Goal: Information Seeking & Learning: Compare options

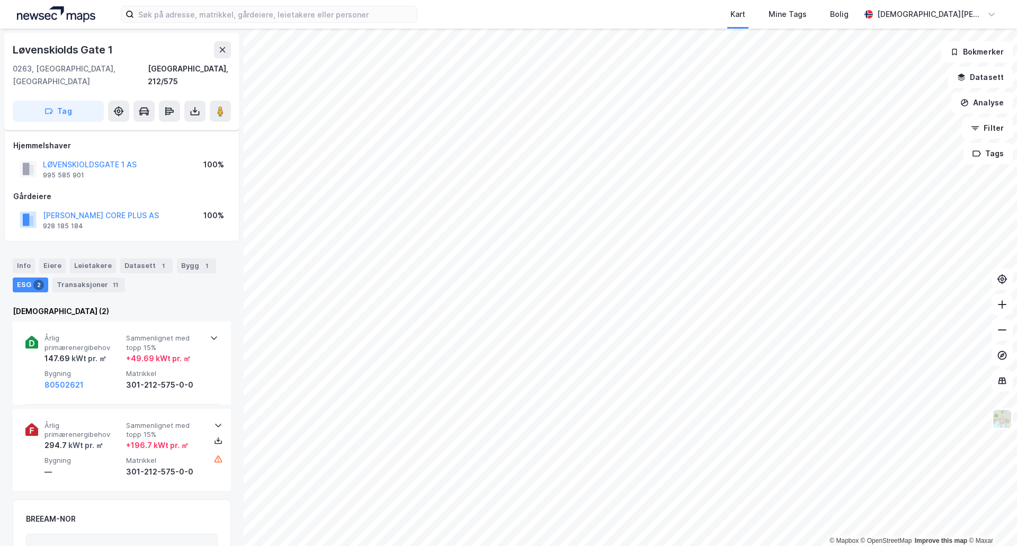
scroll to position [86, 0]
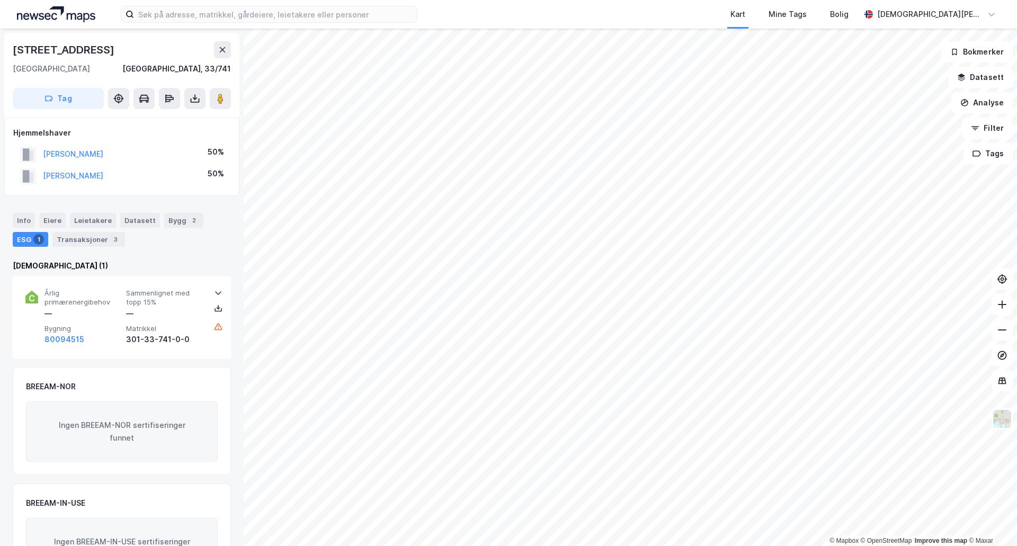
scroll to position [1, 0]
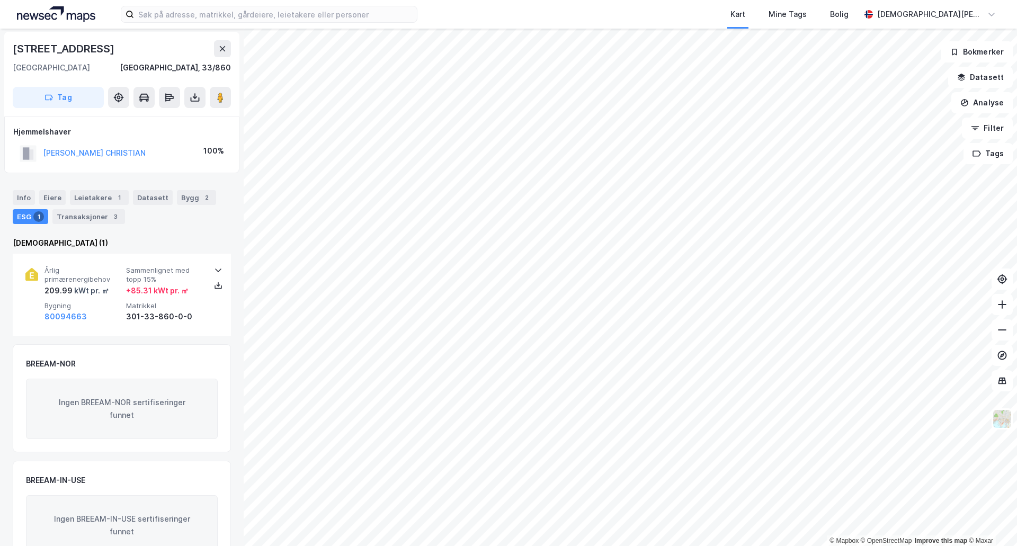
scroll to position [1, 0]
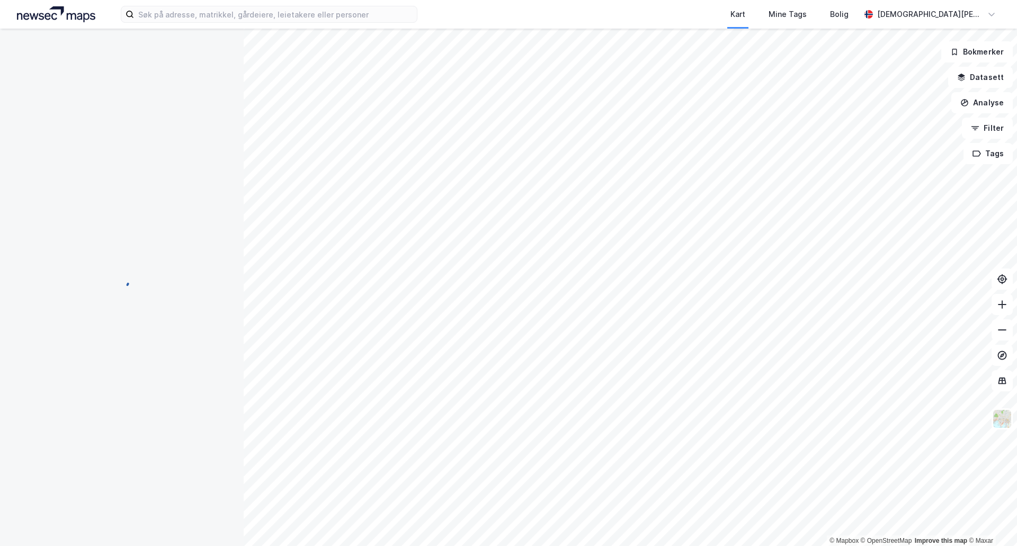
scroll to position [1, 0]
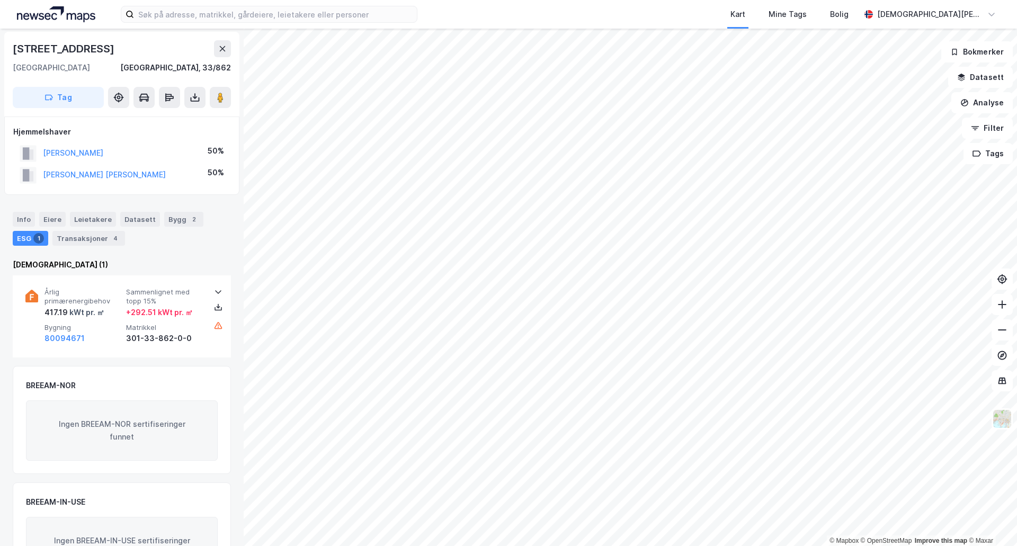
scroll to position [1, 0]
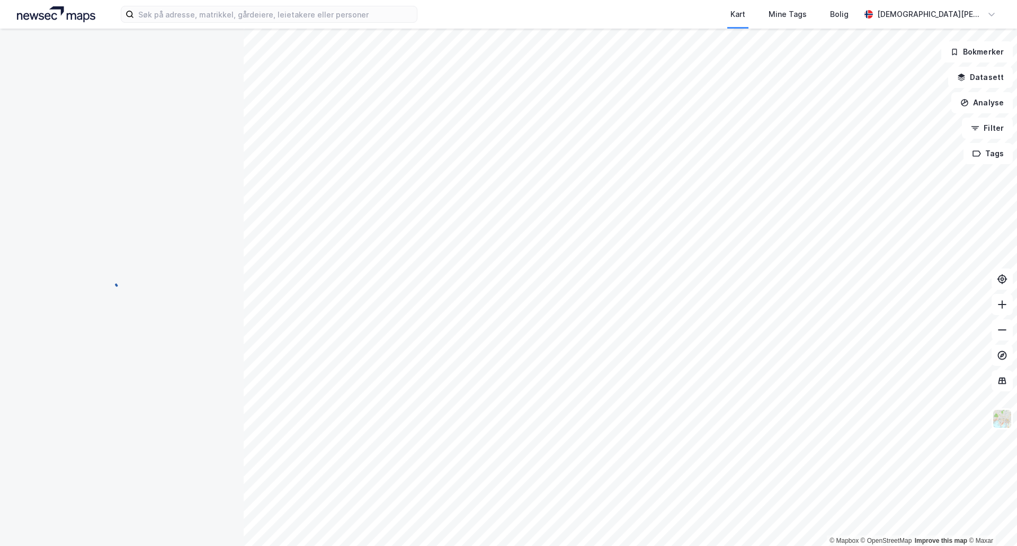
scroll to position [1, 0]
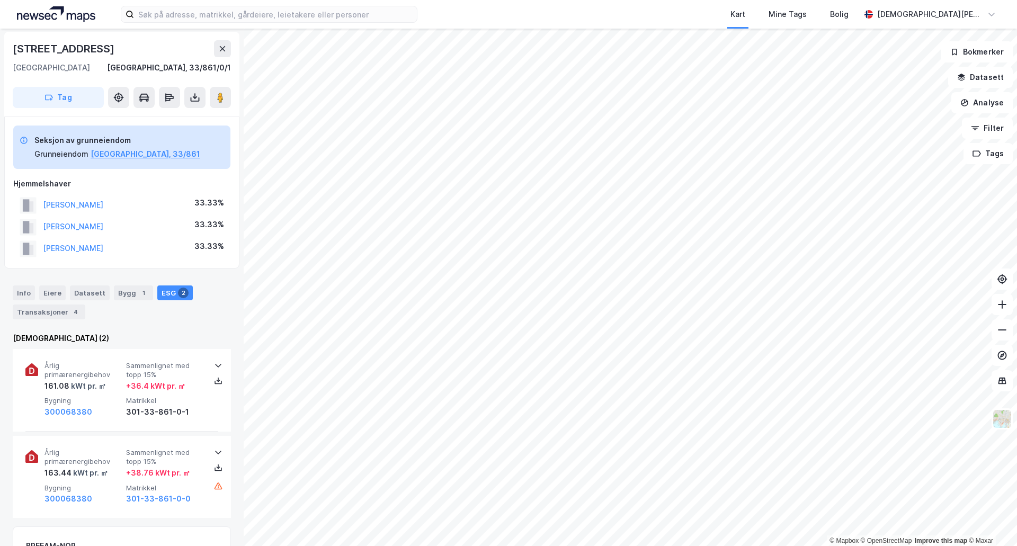
scroll to position [1, 0]
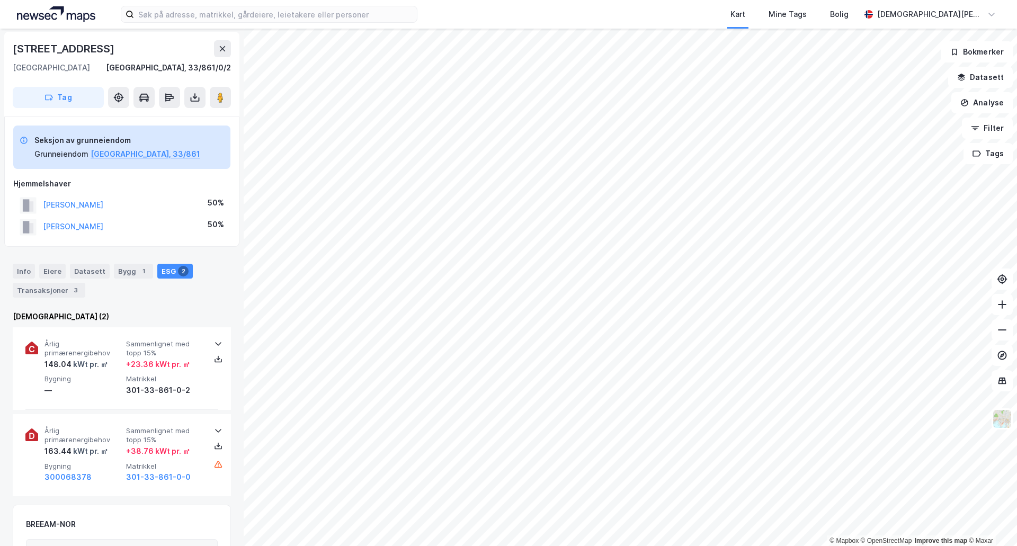
scroll to position [1, 0]
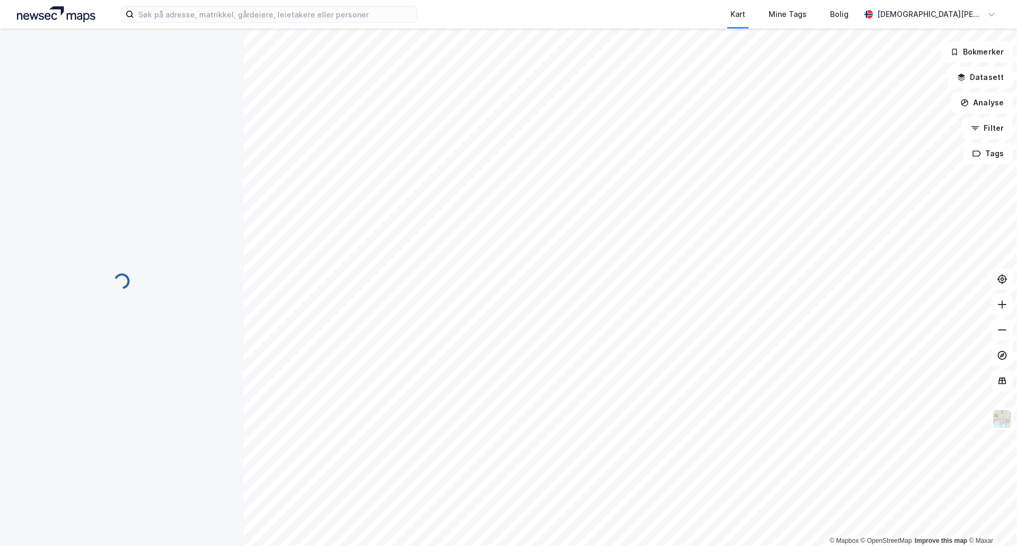
scroll to position [1, 0]
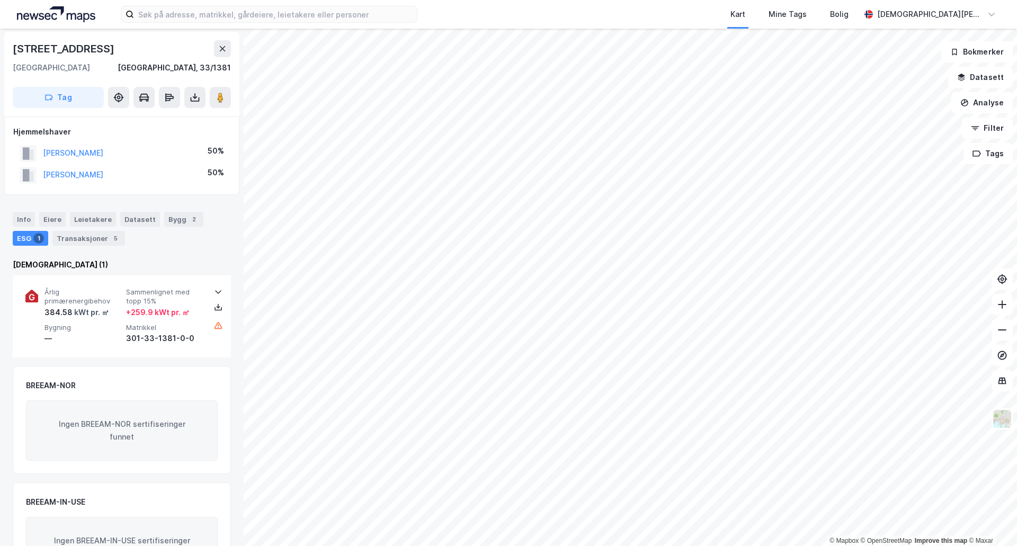
scroll to position [1, 0]
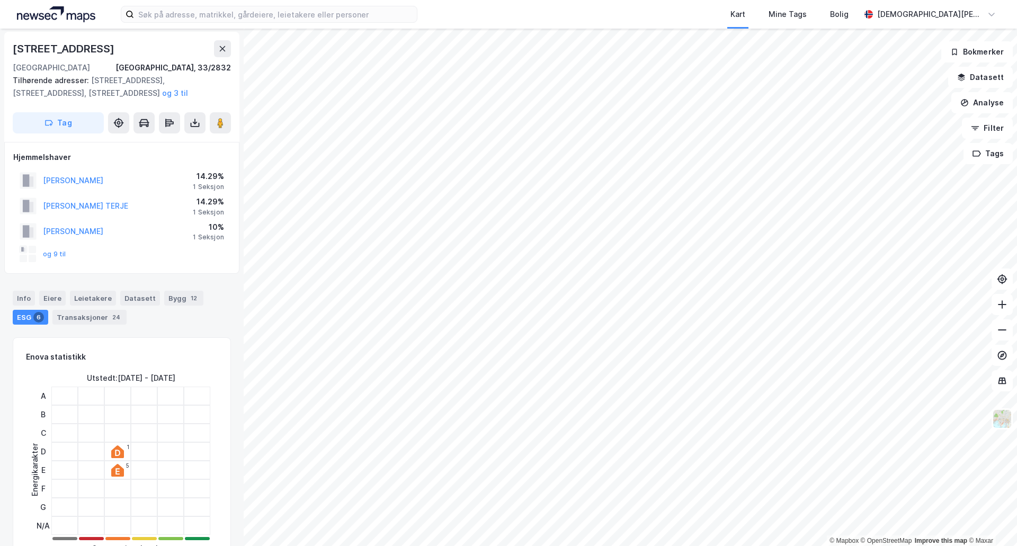
scroll to position [1, 0]
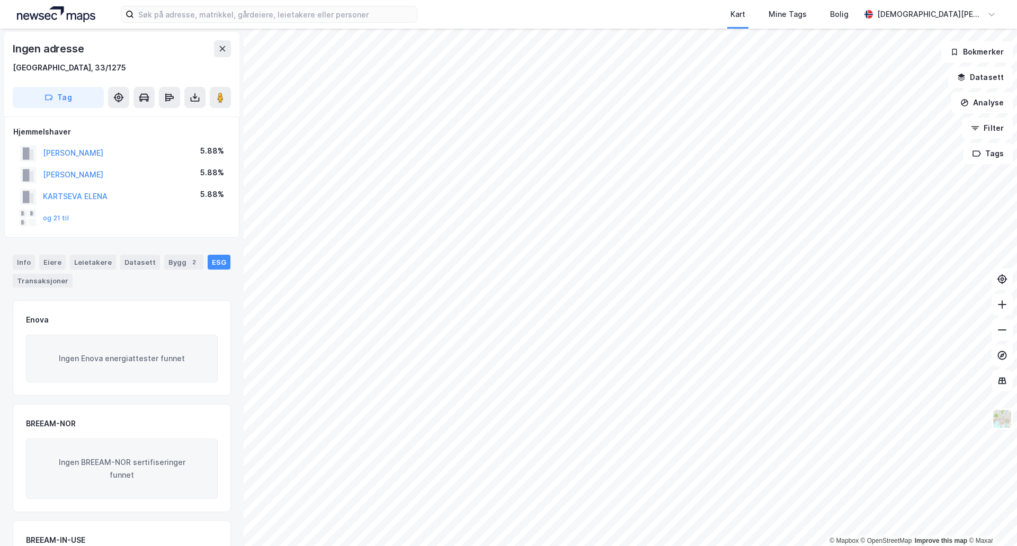
scroll to position [1, 0]
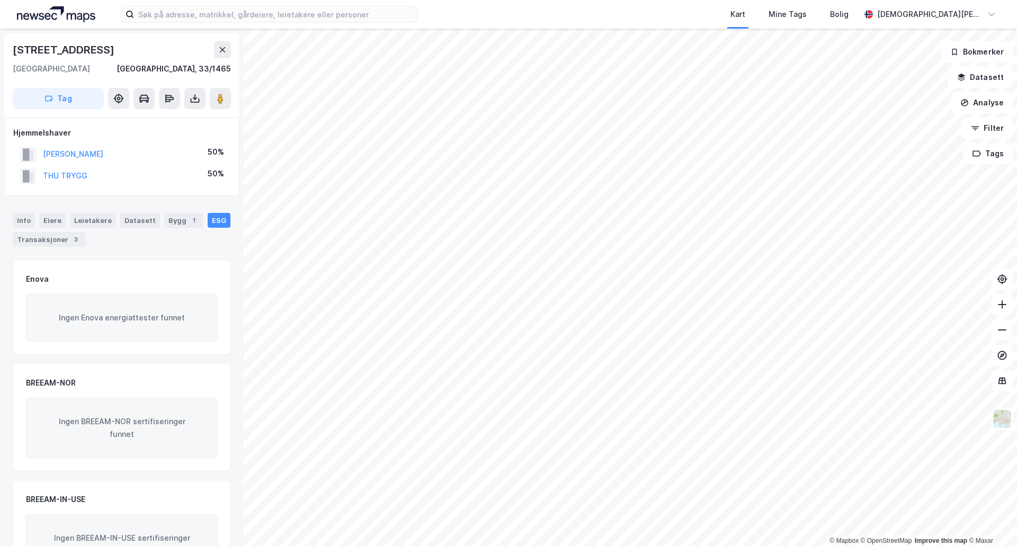
scroll to position [1, 0]
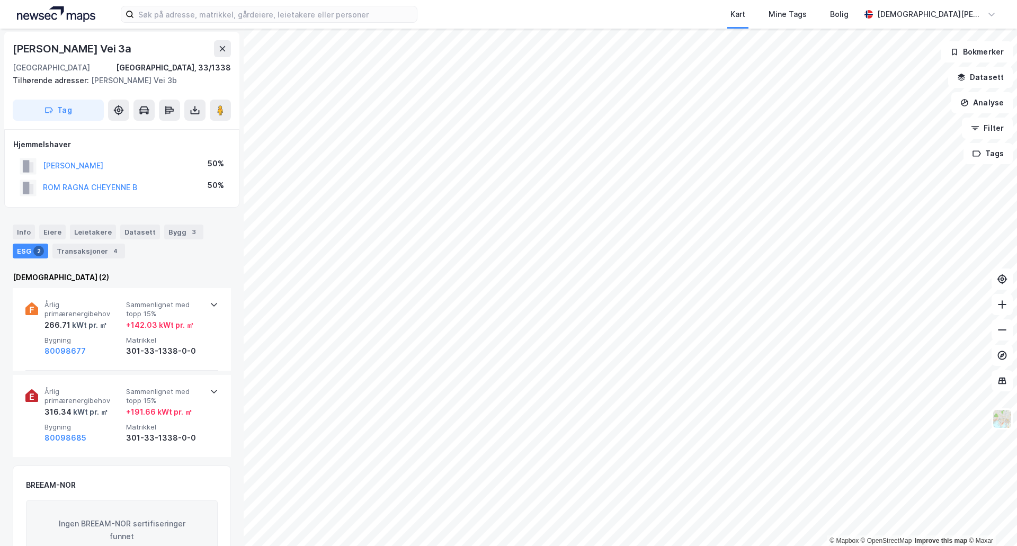
scroll to position [1, 0]
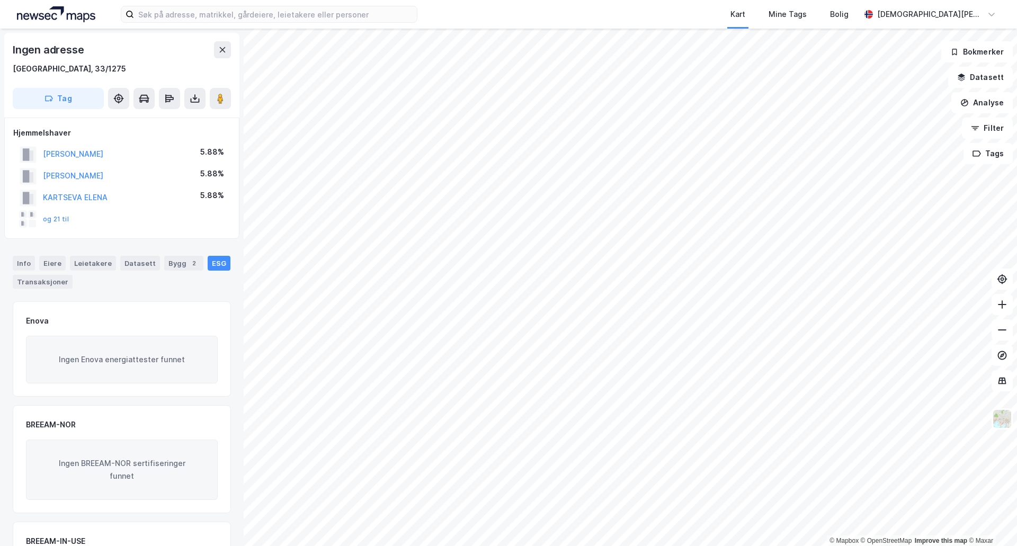
scroll to position [1, 0]
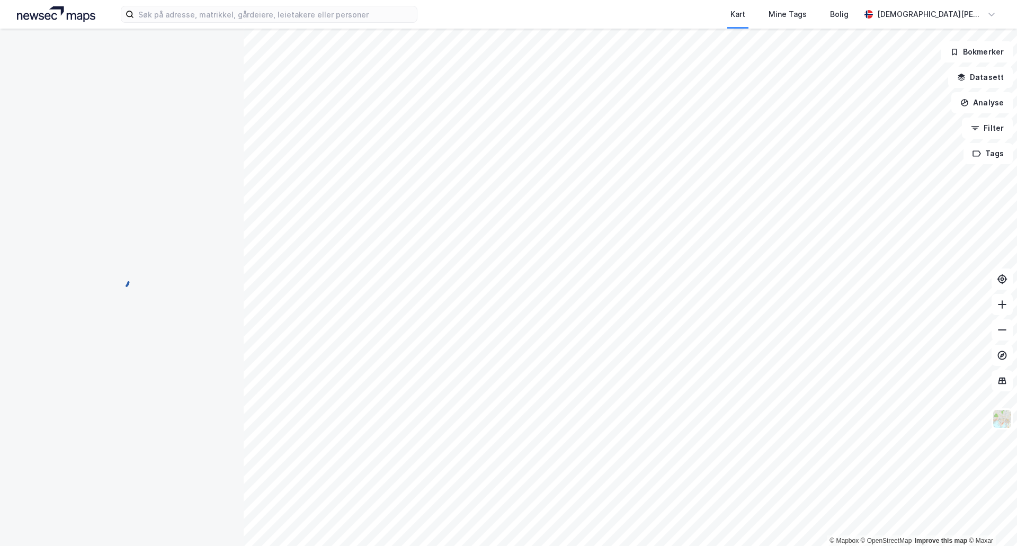
scroll to position [1, 0]
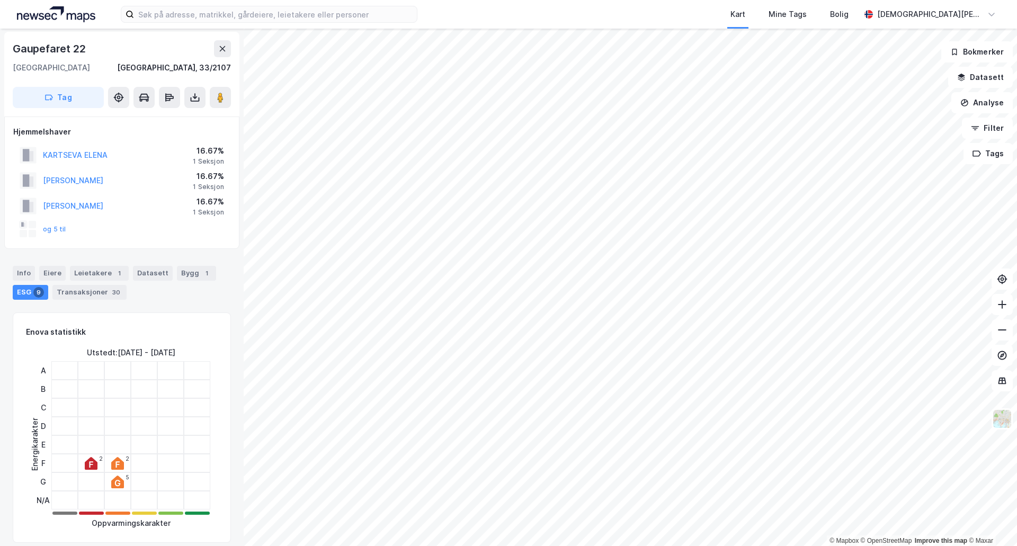
click at [60, 222] on div "og 5 til" at bounding box center [43, 229] width 47 height 17
click at [58, 225] on div "og 5 til" at bounding box center [43, 229] width 47 height 17
click at [0, 0] on button "og 5 til" at bounding box center [0, 0] width 0 height 0
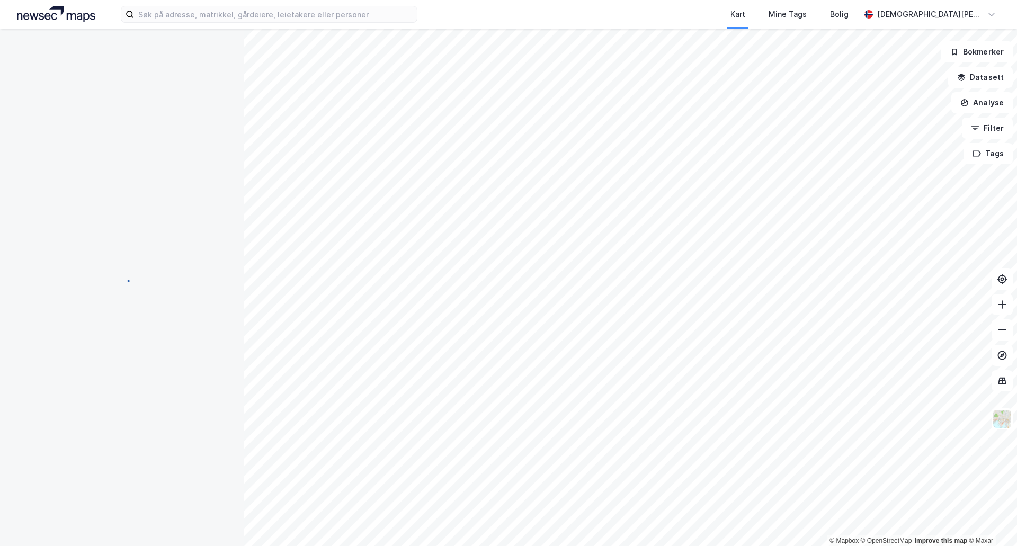
scroll to position [1, 0]
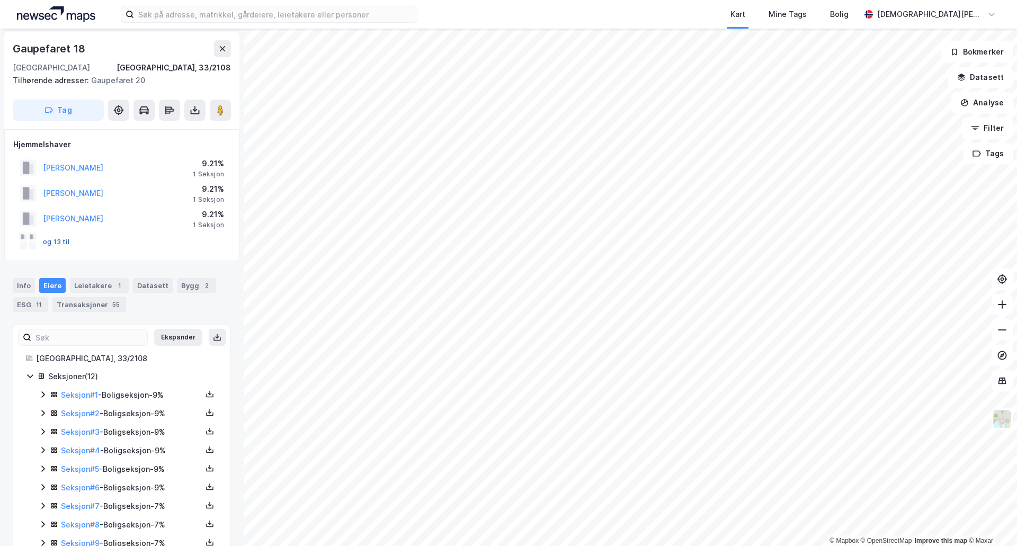
click at [0, 0] on button "og 13 til" at bounding box center [0, 0] width 0 height 0
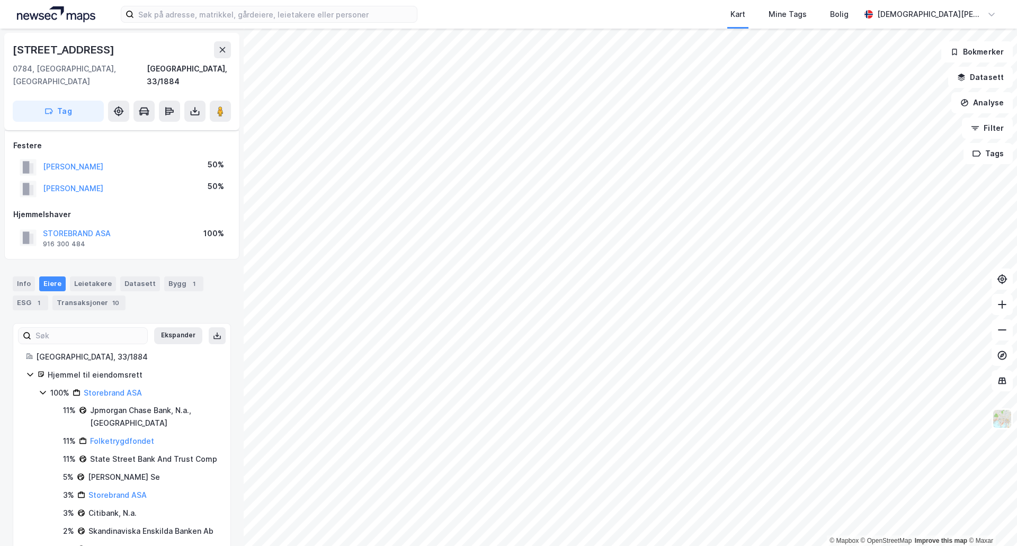
scroll to position [87, 0]
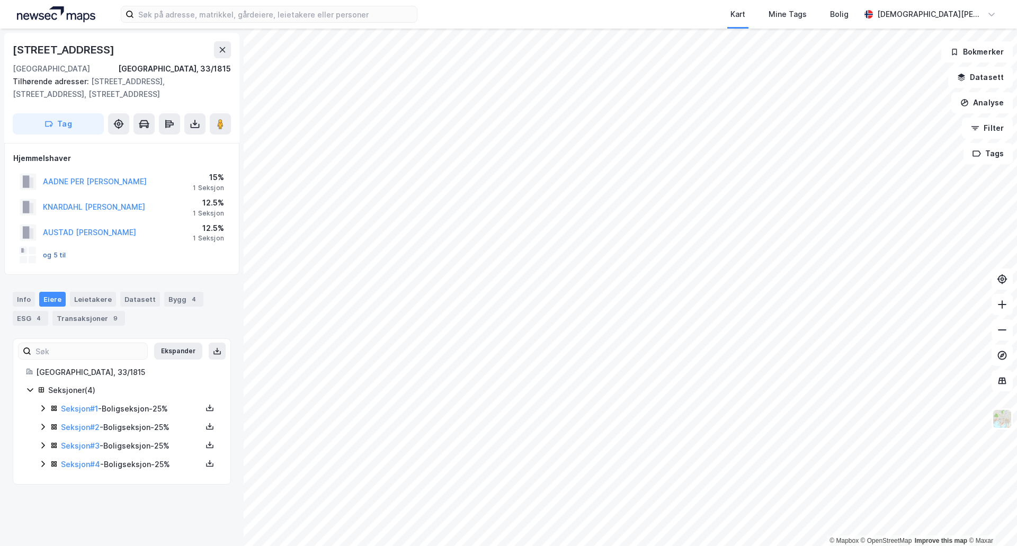
click at [0, 0] on button "og 5 til" at bounding box center [0, 0] width 0 height 0
click at [39, 410] on icon at bounding box center [43, 408] width 8 height 8
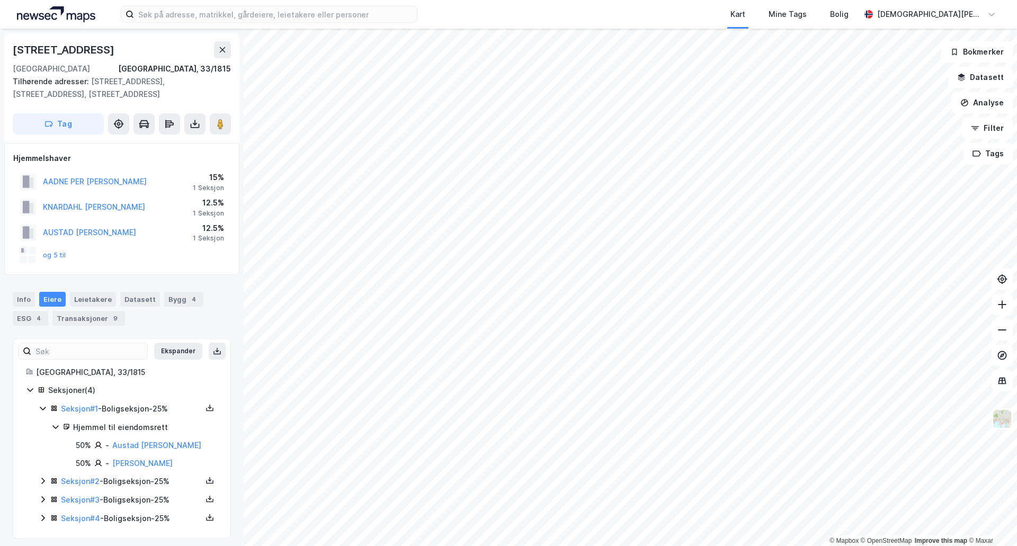
click at [40, 480] on icon at bounding box center [43, 481] width 8 height 8
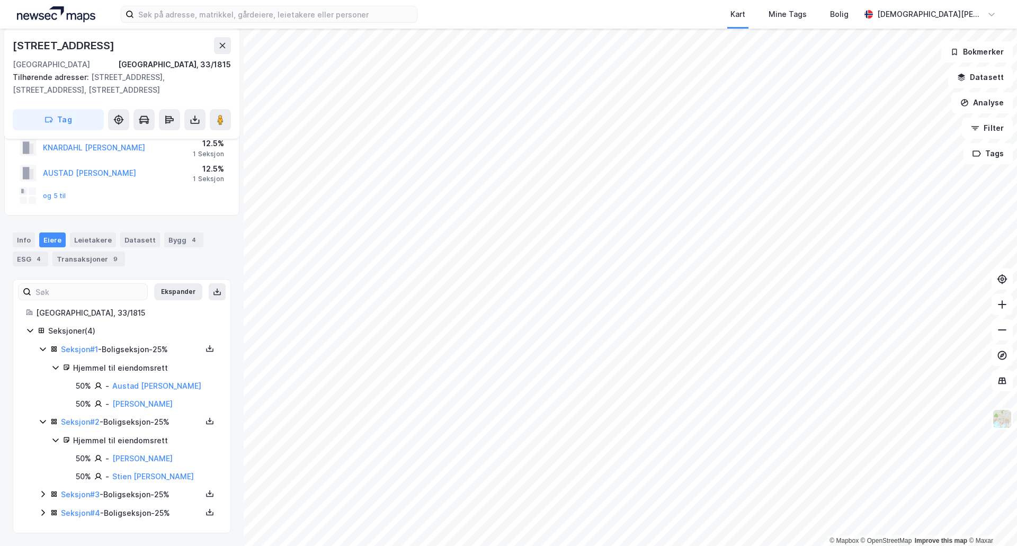
click at [42, 497] on icon at bounding box center [42, 494] width 3 height 6
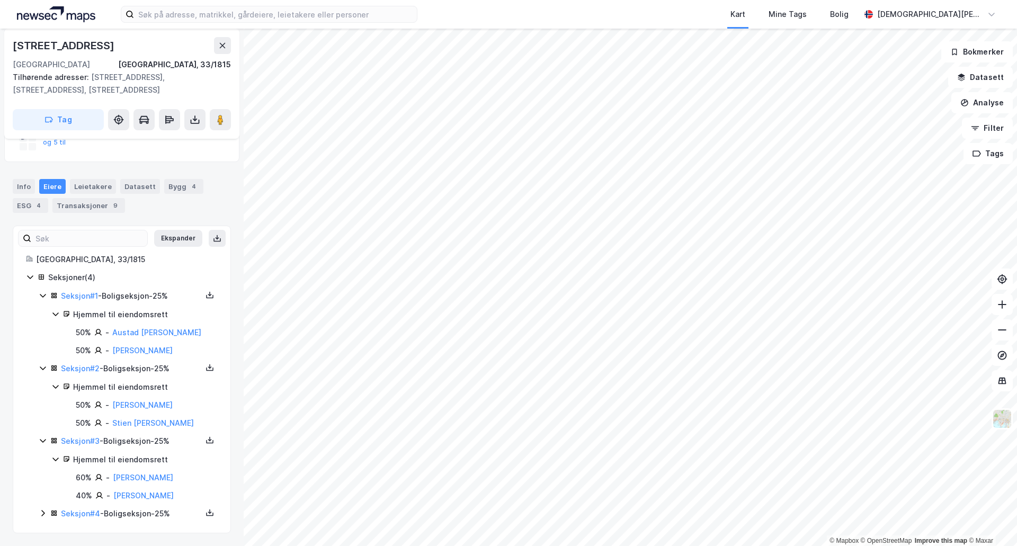
click at [43, 511] on icon at bounding box center [42, 513] width 3 height 6
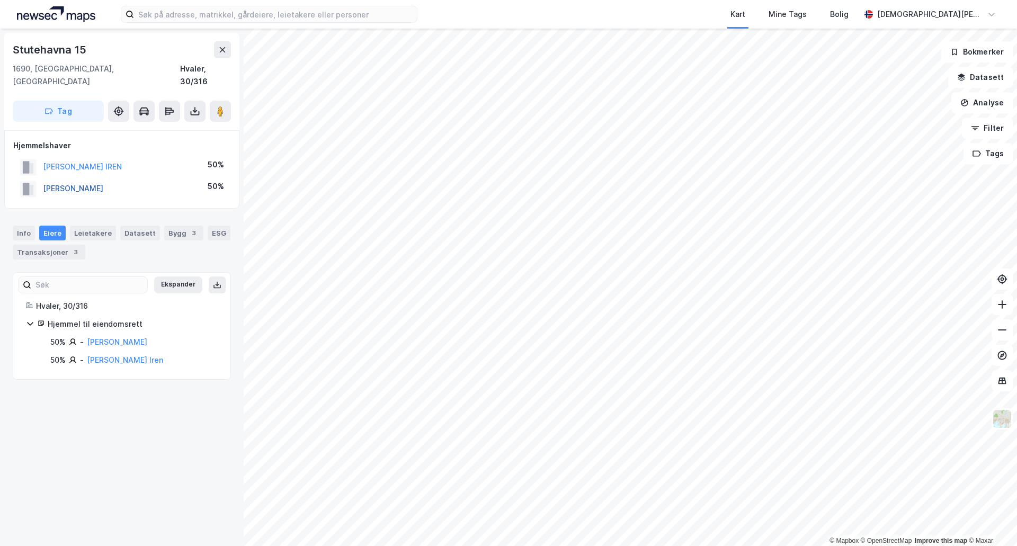
click at [0, 0] on button "[PERSON_NAME]" at bounding box center [0, 0] width 0 height 0
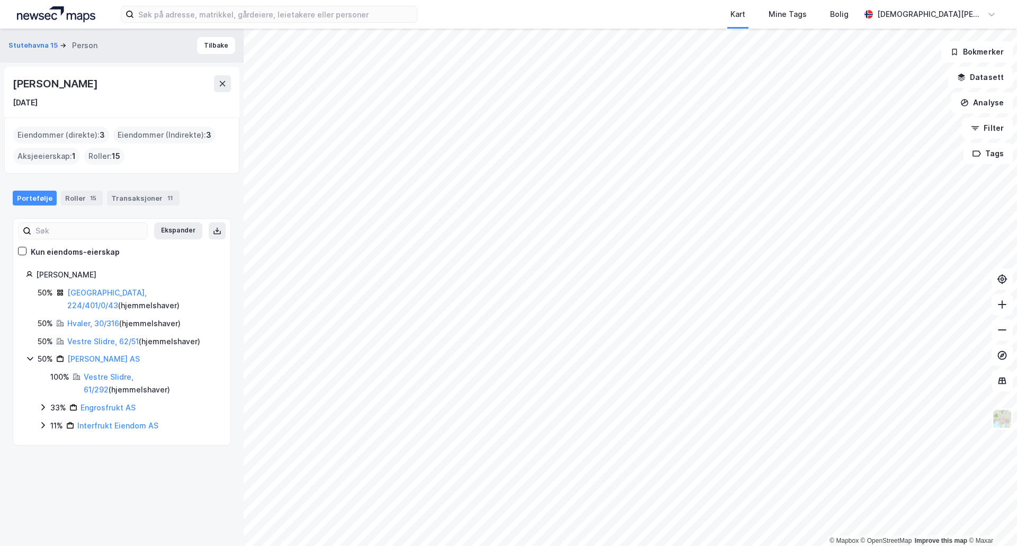
drag, startPoint x: 41, startPoint y: 86, endPoint x: 44, endPoint y: 70, distance: 16.2
click at [41, 86] on div "[PERSON_NAME]" at bounding box center [56, 83] width 87 height 17
click at [100, 403] on link "Engrosfrukt AS" at bounding box center [108, 407] width 55 height 9
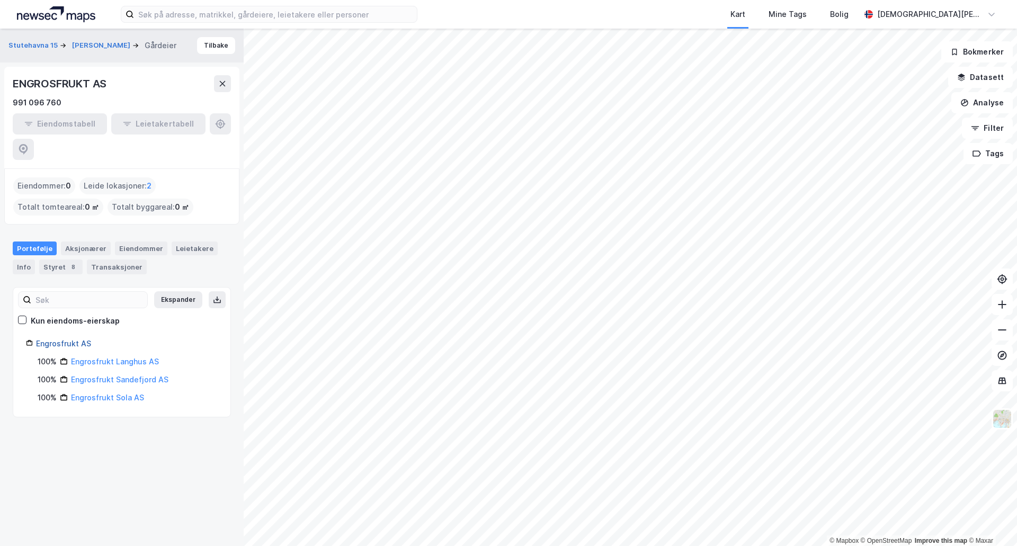
click at [61, 339] on link "Engrosfrukt AS" at bounding box center [63, 343] width 55 height 9
click at [61, 260] on div "Styret 8" at bounding box center [60, 267] width 43 height 15
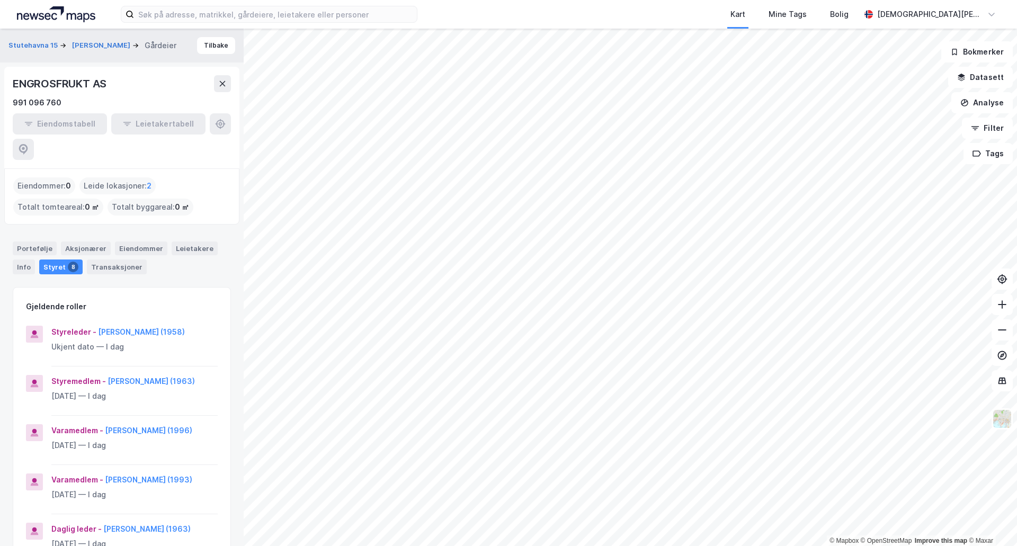
click at [62, 14] on img at bounding box center [56, 14] width 78 height 16
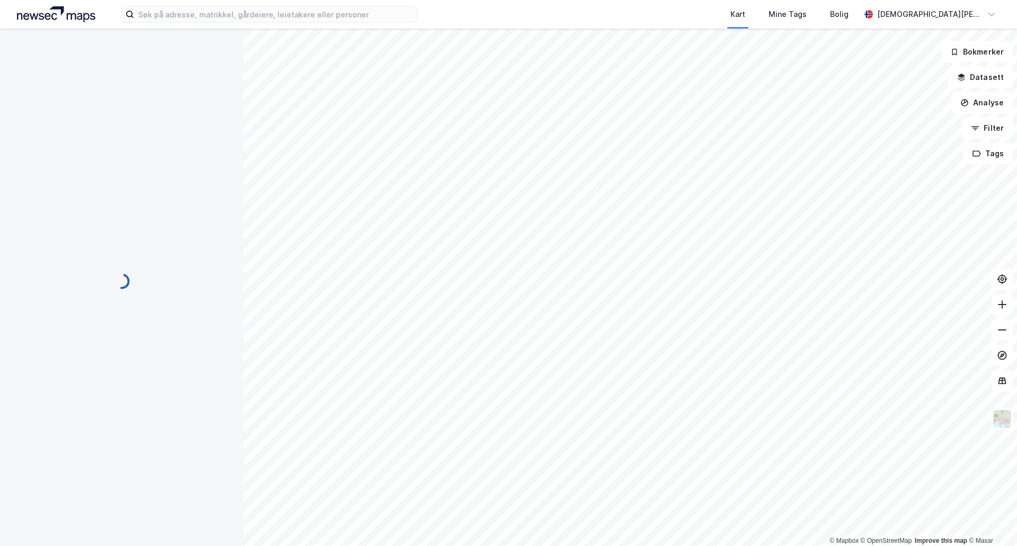
scroll to position [167, 0]
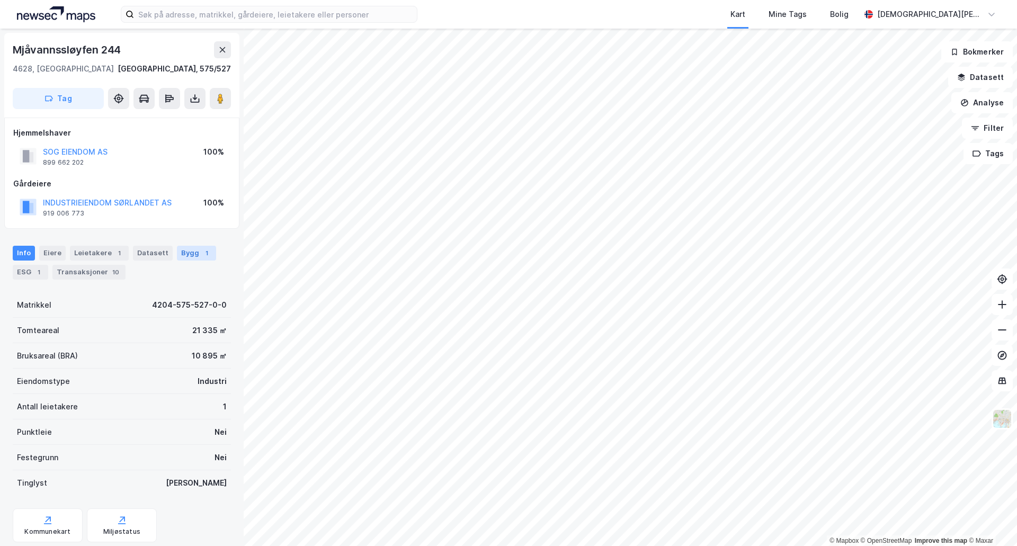
click at [190, 259] on div "Bygg 1" at bounding box center [196, 253] width 39 height 15
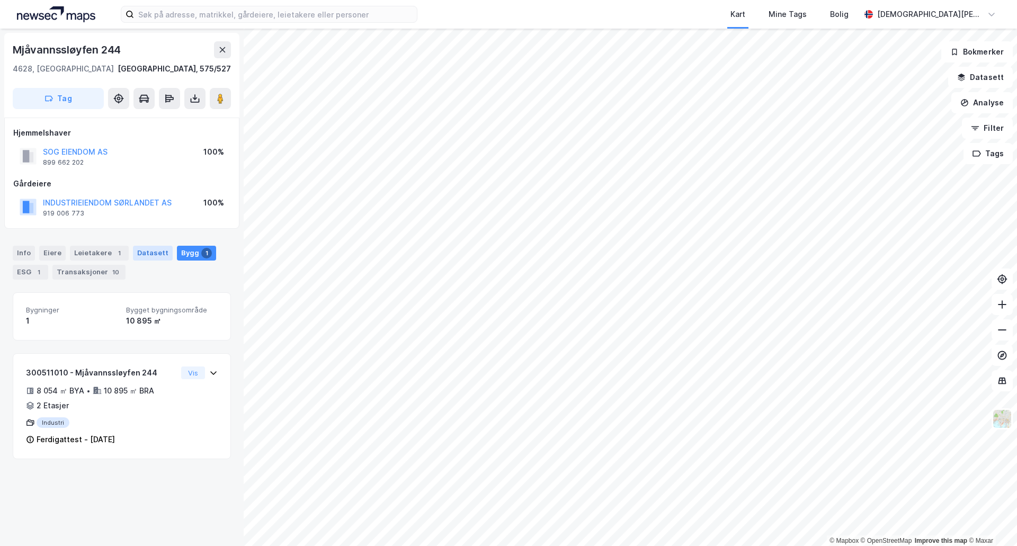
click at [142, 252] on div "Datasett" at bounding box center [153, 253] width 40 height 15
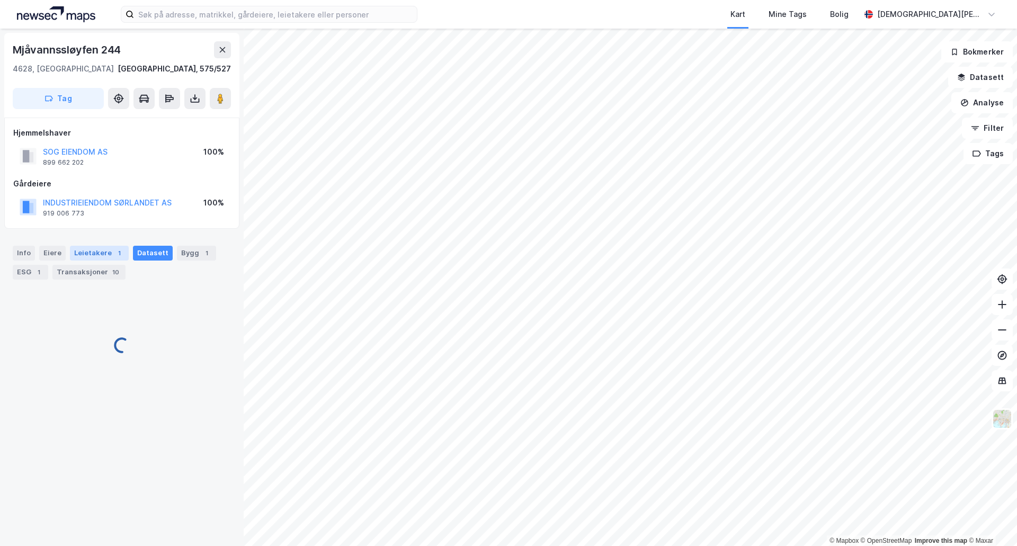
click at [108, 252] on div "Leietakere 1" at bounding box center [99, 253] width 59 height 15
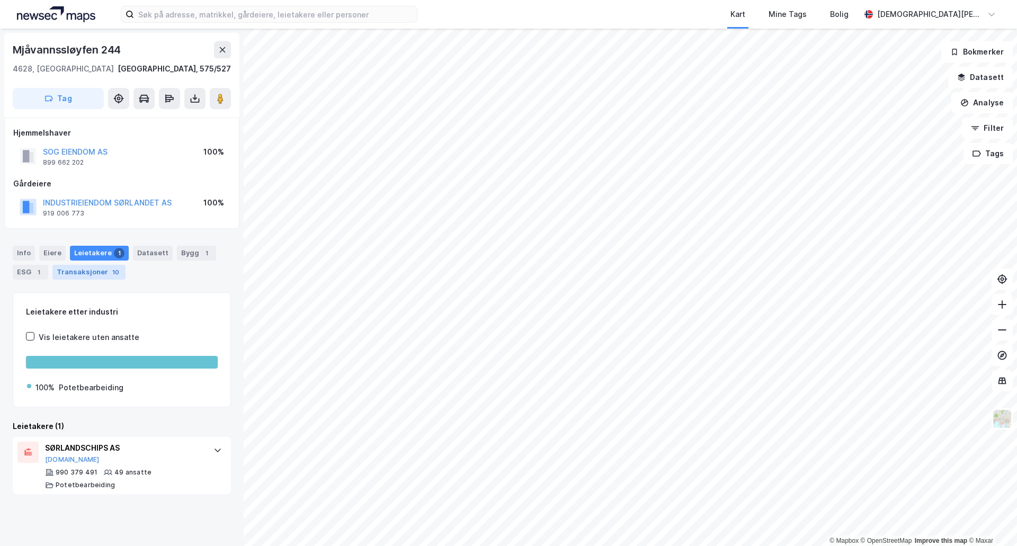
click at [104, 275] on div "Transaksjoner 10" at bounding box center [88, 272] width 73 height 15
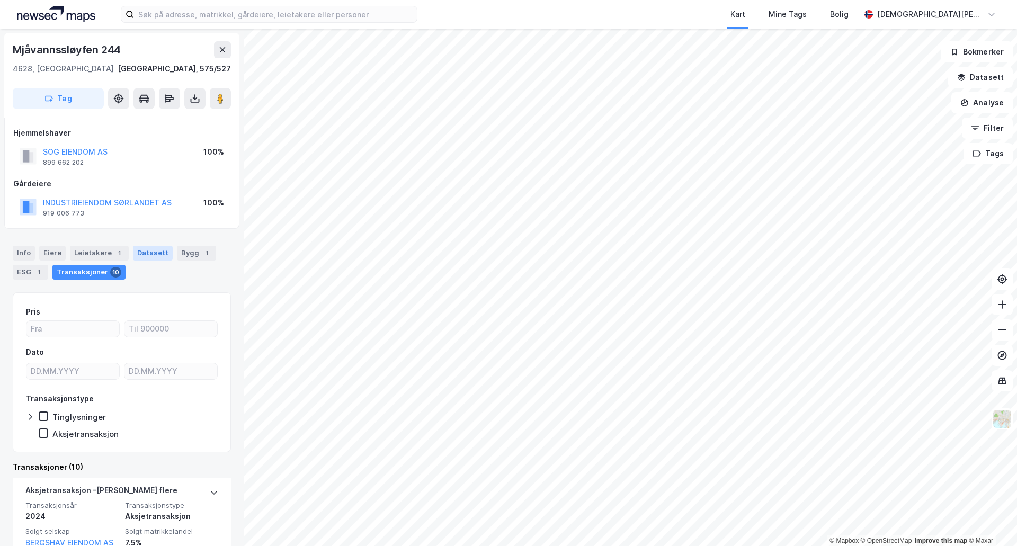
click at [145, 258] on div "Datasett" at bounding box center [153, 253] width 40 height 15
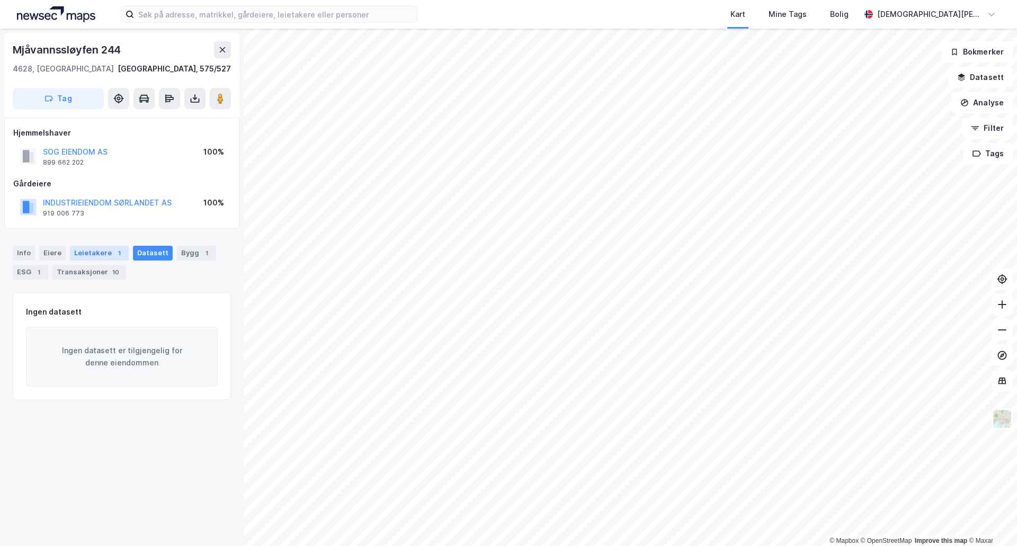
click at [108, 252] on div "Leietakere 1" at bounding box center [99, 253] width 59 height 15
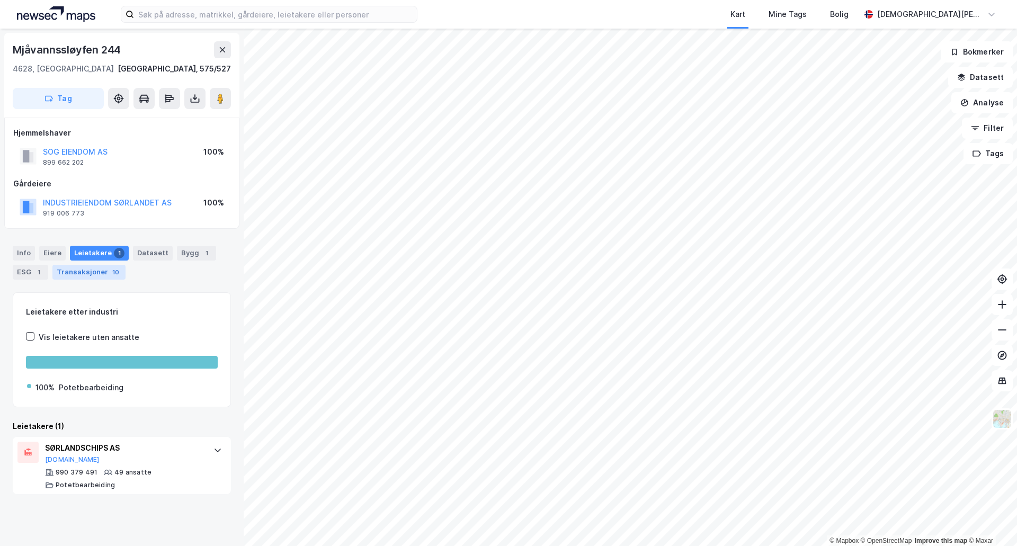
click at [88, 278] on div "Transaksjoner 10" at bounding box center [88, 272] width 73 height 15
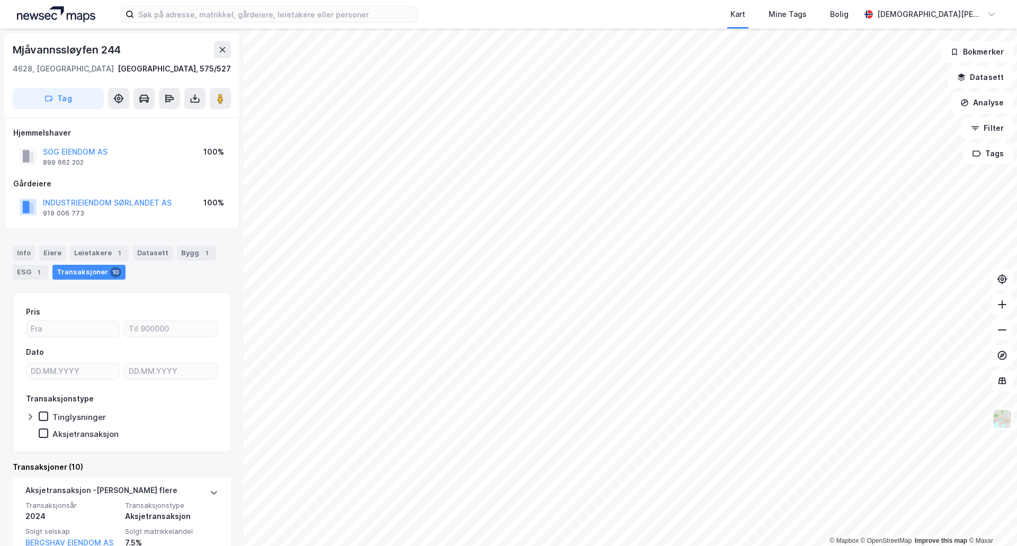
drag, startPoint x: 28, startPoint y: 276, endPoint x: 47, endPoint y: 285, distance: 20.9
click at [29, 276] on div "ESG 1" at bounding box center [31, 272] width 36 height 15
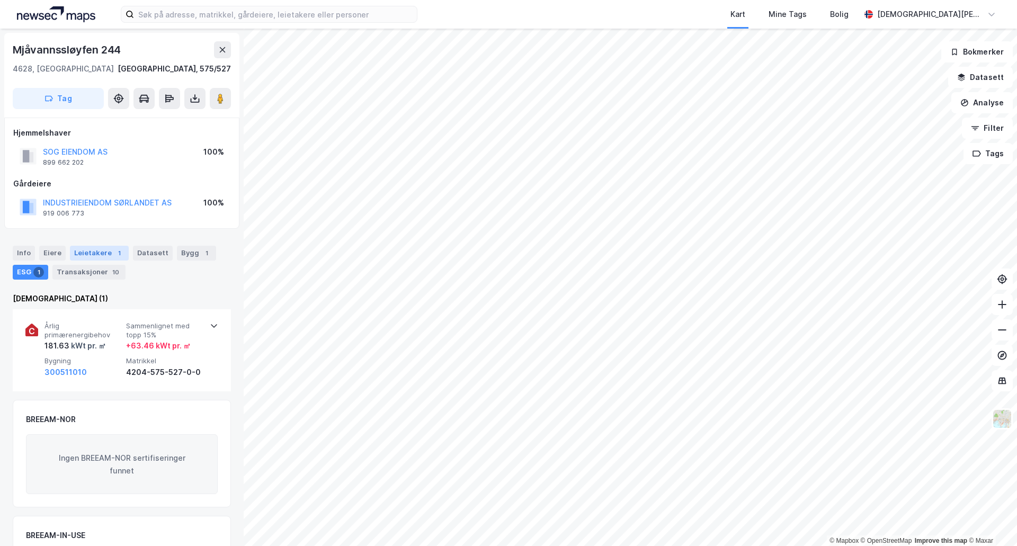
click at [104, 252] on div "Leietakere 1" at bounding box center [99, 253] width 59 height 15
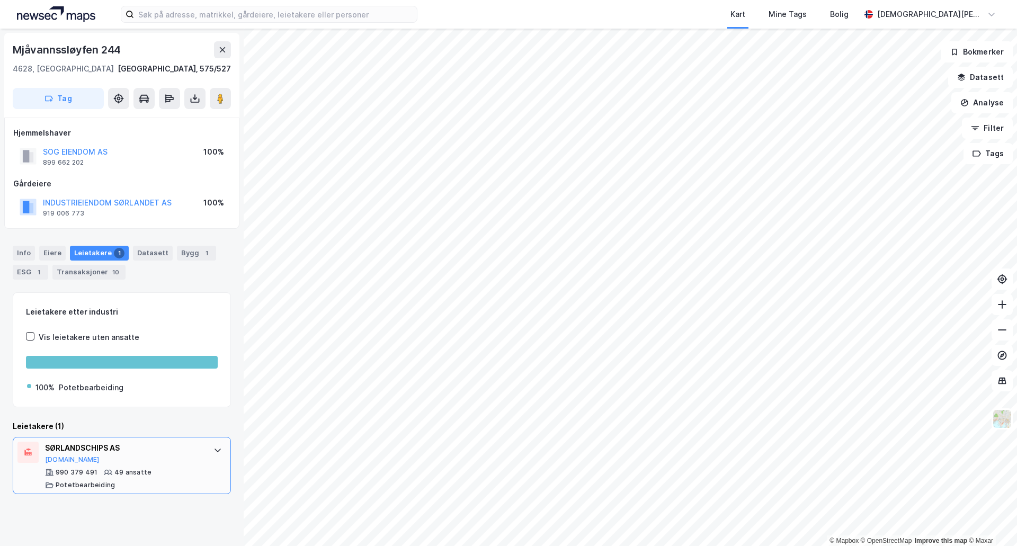
click at [157, 462] on div "SØRLANDSCHIPS AS Proff.no" at bounding box center [124, 453] width 158 height 22
click at [64, 459] on button "Proff.no" at bounding box center [72, 460] width 55 height 8
click at [218, 99] on image at bounding box center [220, 98] width 6 height 11
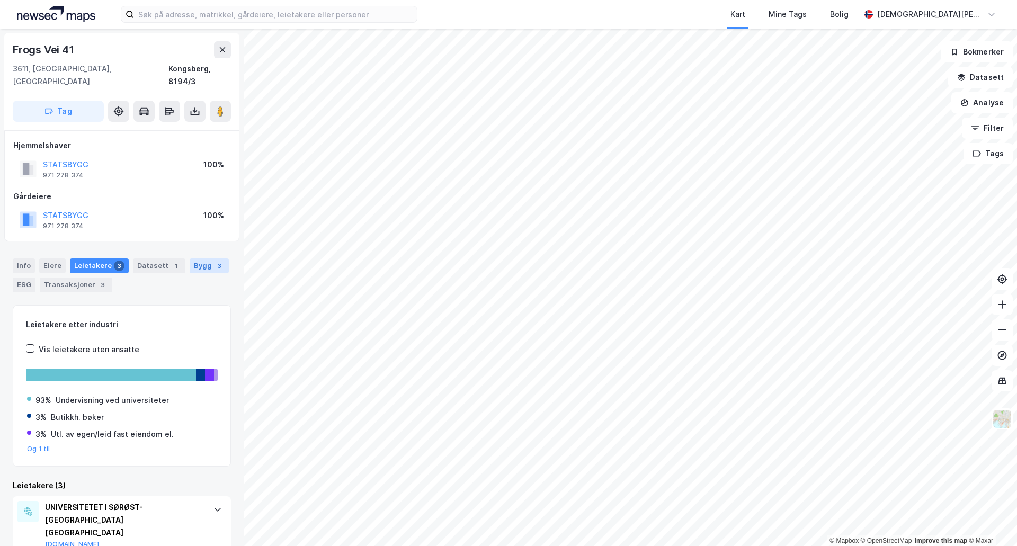
click at [214, 261] on div "3" at bounding box center [219, 266] width 11 height 11
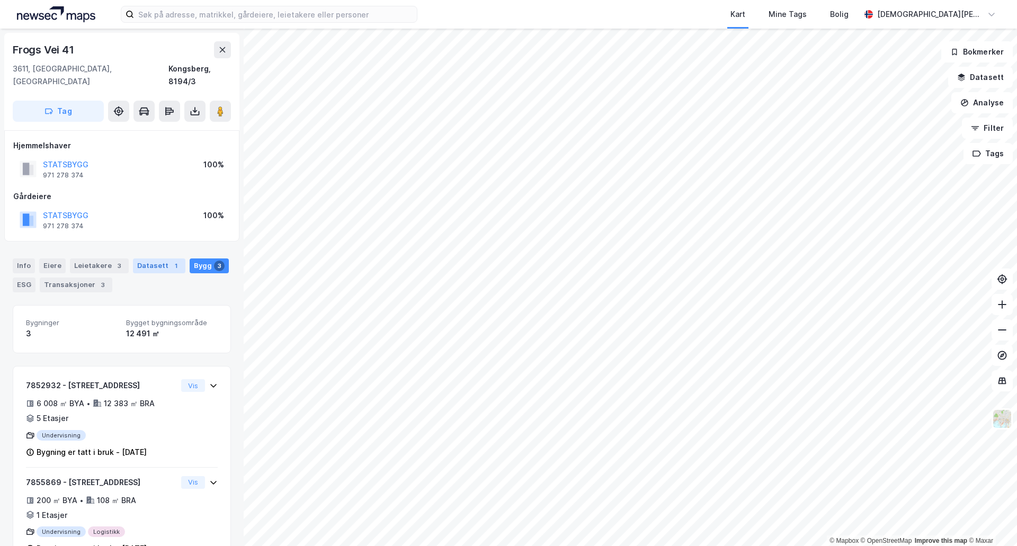
click at [140, 259] on div "Datasett 1" at bounding box center [159, 266] width 52 height 15
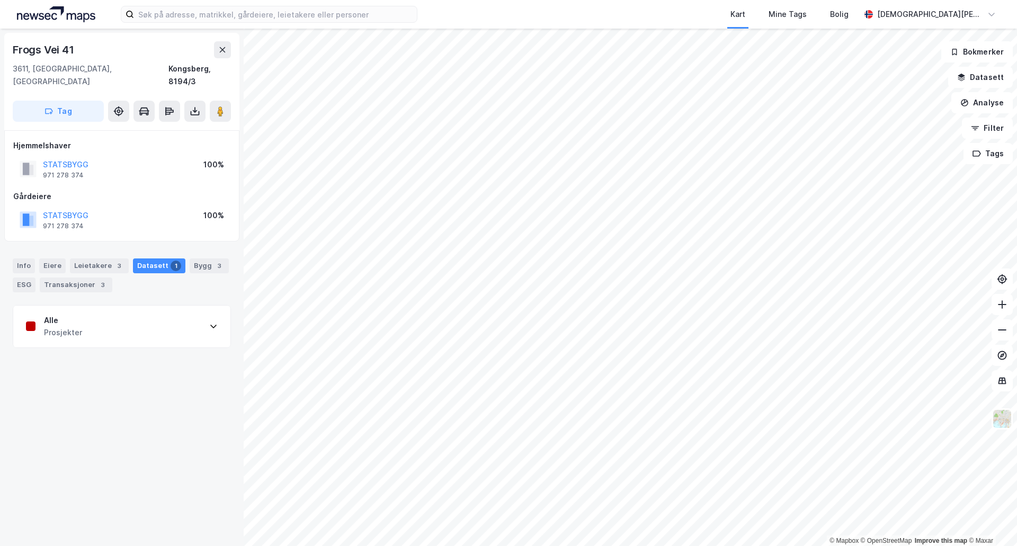
click at [160, 315] on div "Alle Prosjekter" at bounding box center [121, 327] width 217 height 42
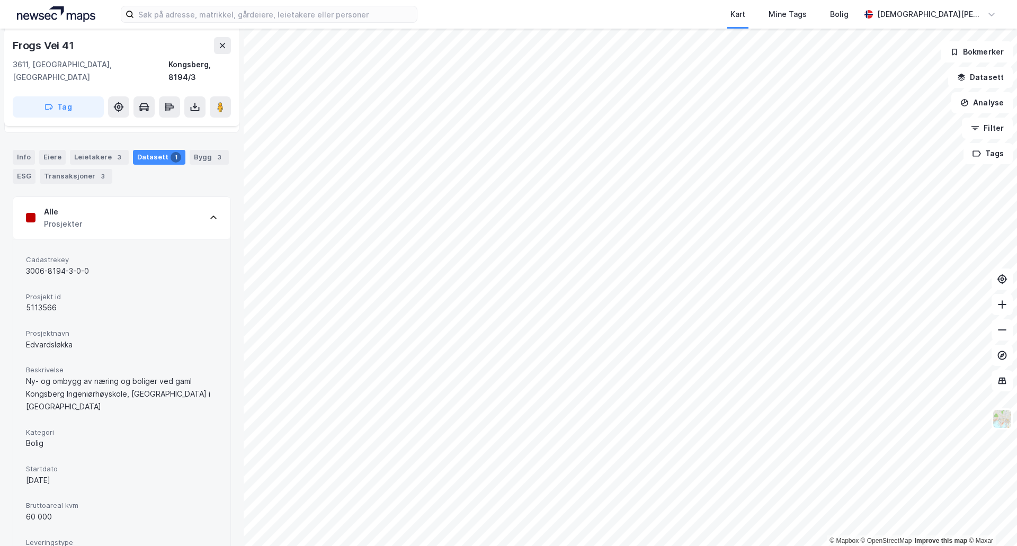
scroll to position [163, 0]
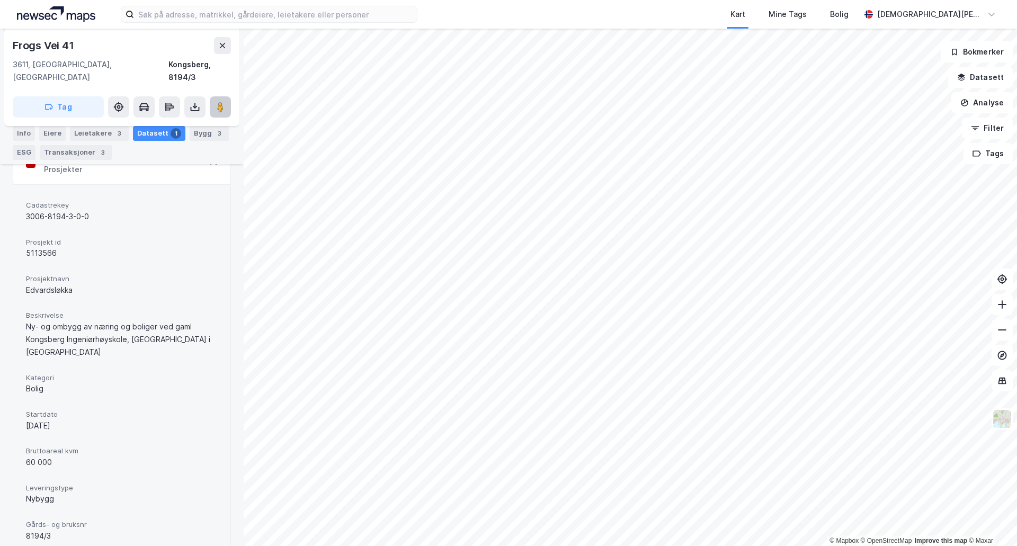
click at [223, 102] on icon at bounding box center [220, 107] width 11 height 11
click at [525, 546] on html "Kart Mine Tags Bolig Christian Westad © Mapbox © OpenStreetMap Improve this map…" at bounding box center [508, 273] width 1017 height 546
click at [659, 0] on html "Kart Mine Tags Bolig Christian Westad © Mapbox © OpenStreetMap Improve this map…" at bounding box center [508, 273] width 1017 height 546
click at [589, 546] on html "Kart Mine Tags Bolig Christian Westad © Mapbox © OpenStreetMap Improve this map…" at bounding box center [508, 273] width 1017 height 546
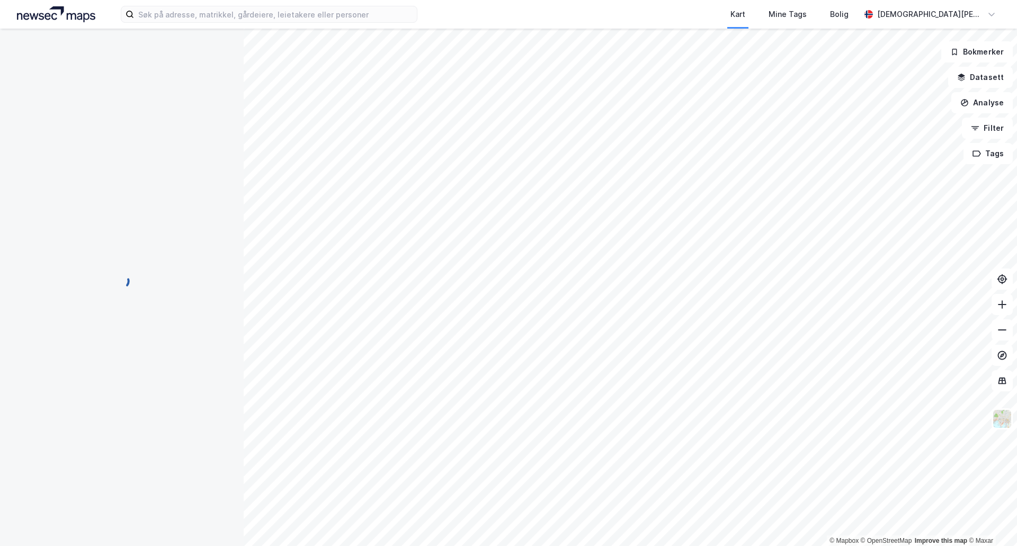
scroll to position [0, 0]
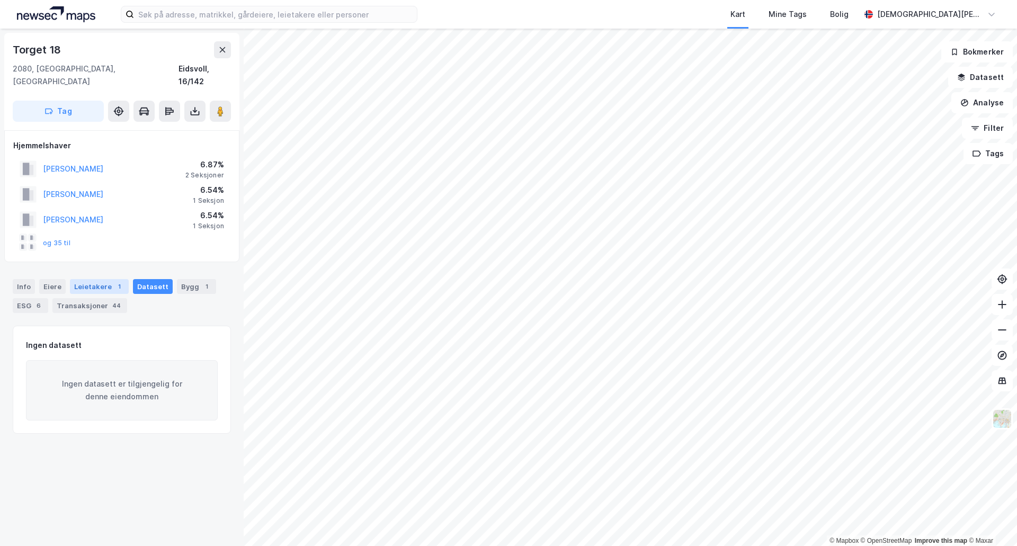
click at [79, 279] on div "Leietakere 1" at bounding box center [99, 286] width 59 height 15
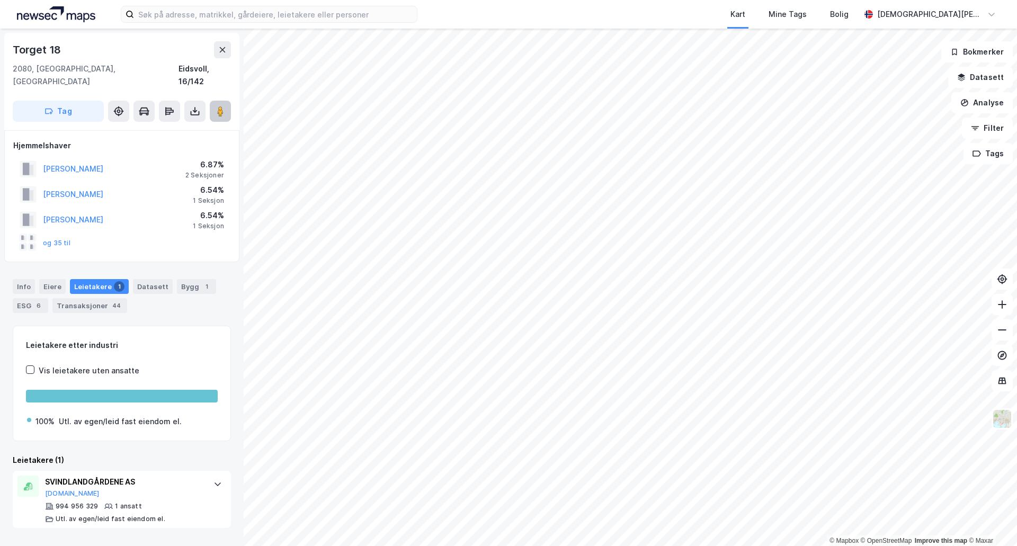
click at [224, 106] on image at bounding box center [220, 111] width 6 height 11
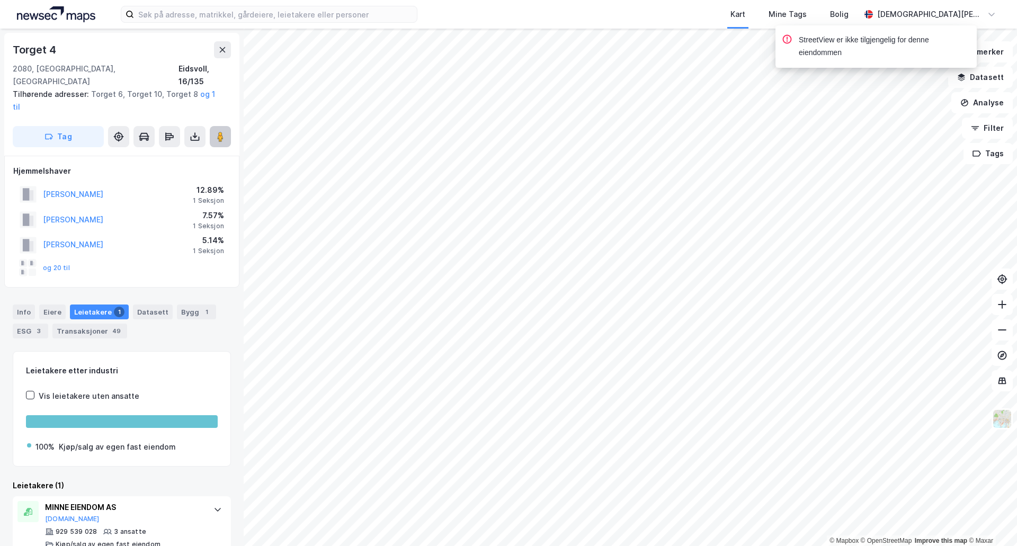
click at [223, 131] on image at bounding box center [220, 136] width 6 height 11
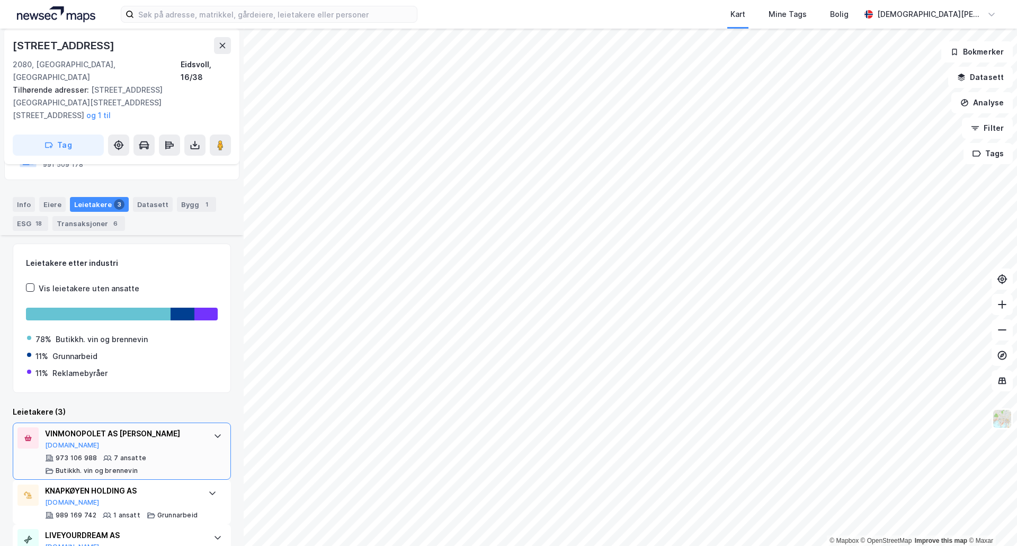
scroll to position [122, 0]
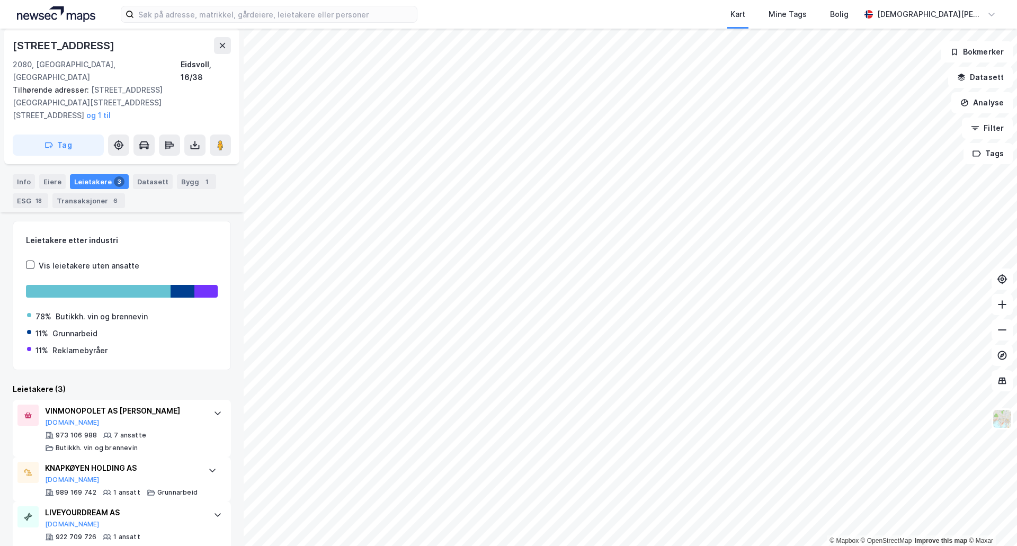
click at [302, 546] on html "Kart Mine Tags Bolig Christian Westad © Mapbox © OpenStreetMap Improve this map…" at bounding box center [508, 273] width 1017 height 546
click at [756, 0] on html "Kart Mine Tags Bolig Christian Westad © Mapbox © OpenStreetMap Improve this map…" at bounding box center [508, 273] width 1017 height 546
click at [369, 22] on div "Kart Mine Tags Bolig Christian Westad" at bounding box center [508, 14] width 1017 height 29
click at [318, 7] on input at bounding box center [275, 14] width 283 height 16
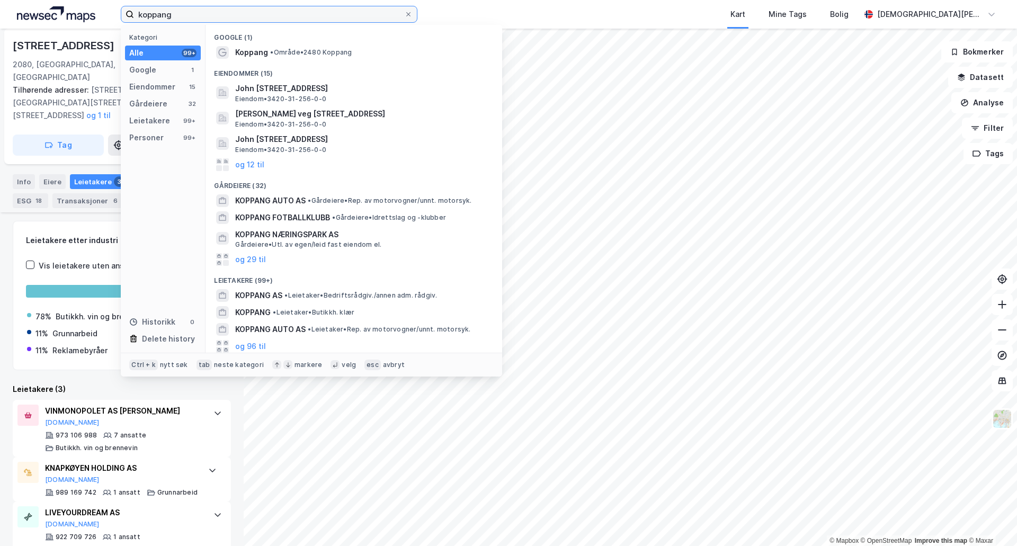
type input "koppang"
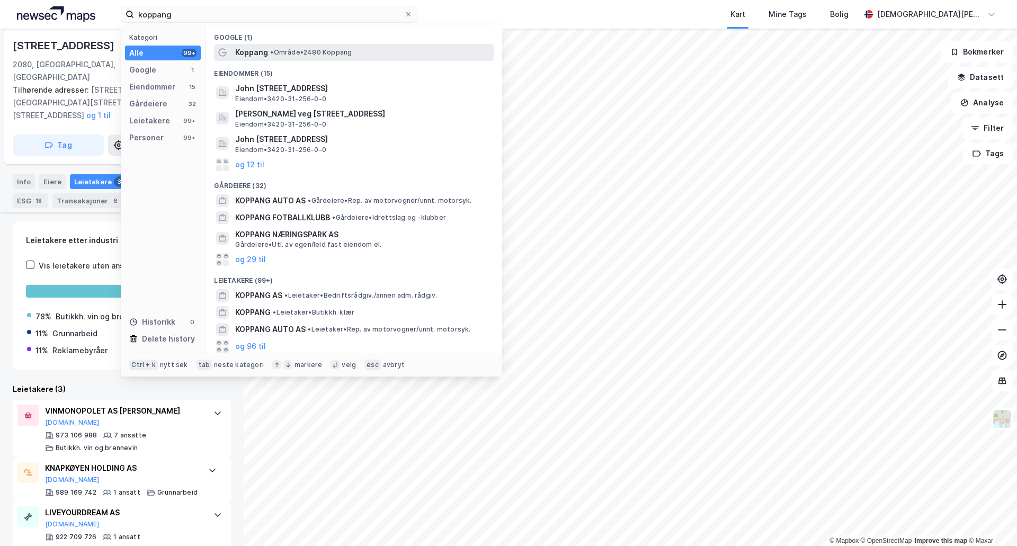
drag, startPoint x: 333, startPoint y: 20, endPoint x: 366, endPoint y: 57, distance: 49.2
click at [366, 57] on div "Koppang • Område • 2480 Koppang" at bounding box center [363, 52] width 256 height 13
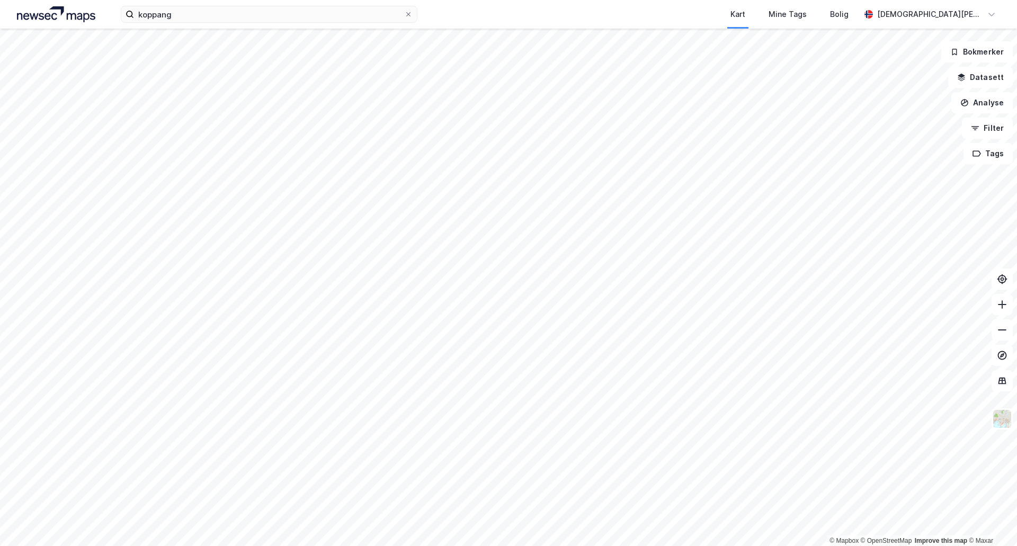
click at [685, 546] on html "koppang Kart Mine Tags Bolig Christian Westad © Mapbox © OpenStreetMap Improve …" at bounding box center [508, 273] width 1017 height 546
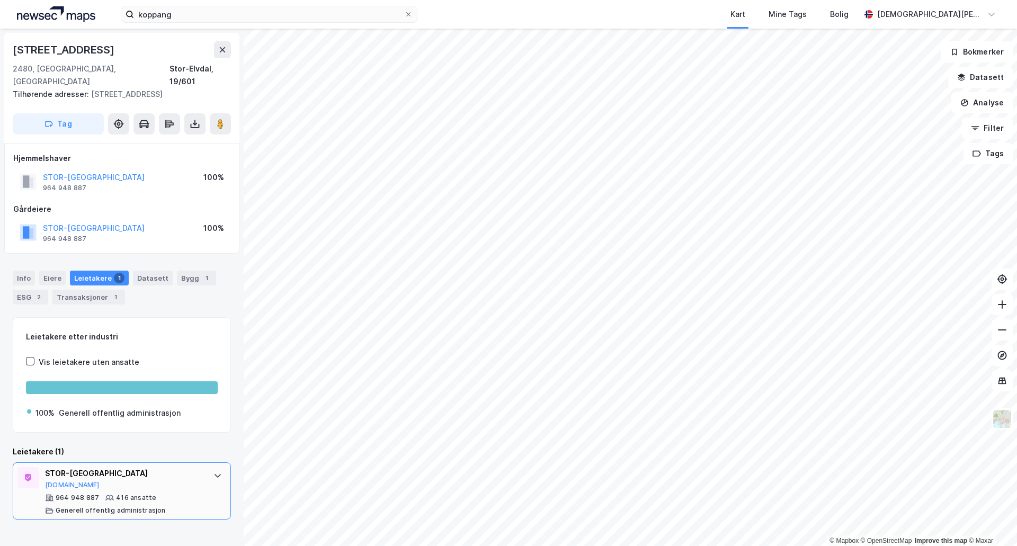
click at [178, 472] on div "STOR-ELVDAL KOMMUNE Proff.no" at bounding box center [124, 478] width 158 height 22
drag, startPoint x: 221, startPoint y: 113, endPoint x: 231, endPoint y: 111, distance: 10.2
click at [221, 119] on image at bounding box center [220, 124] width 6 height 11
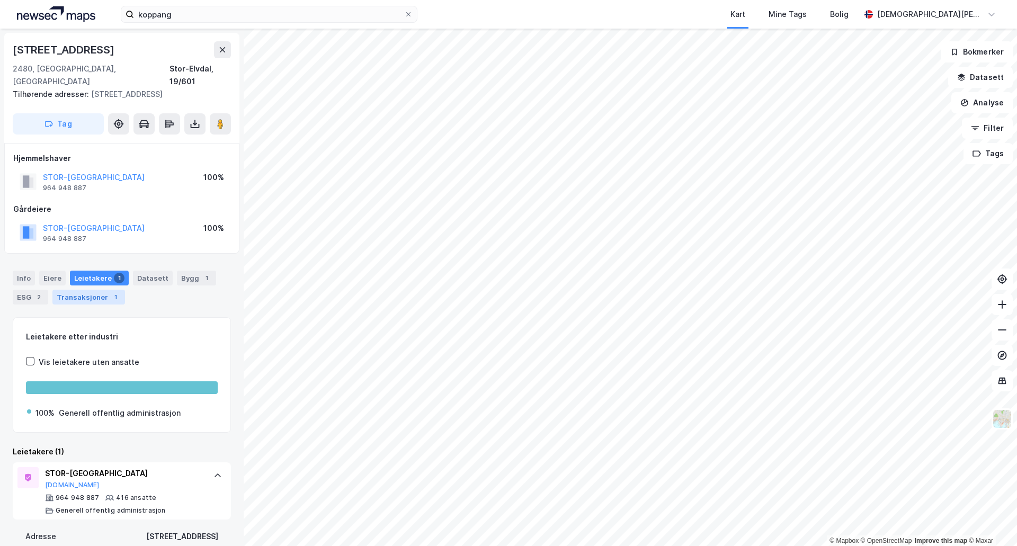
click at [94, 290] on div "Transaksjoner 1" at bounding box center [88, 297] width 73 height 15
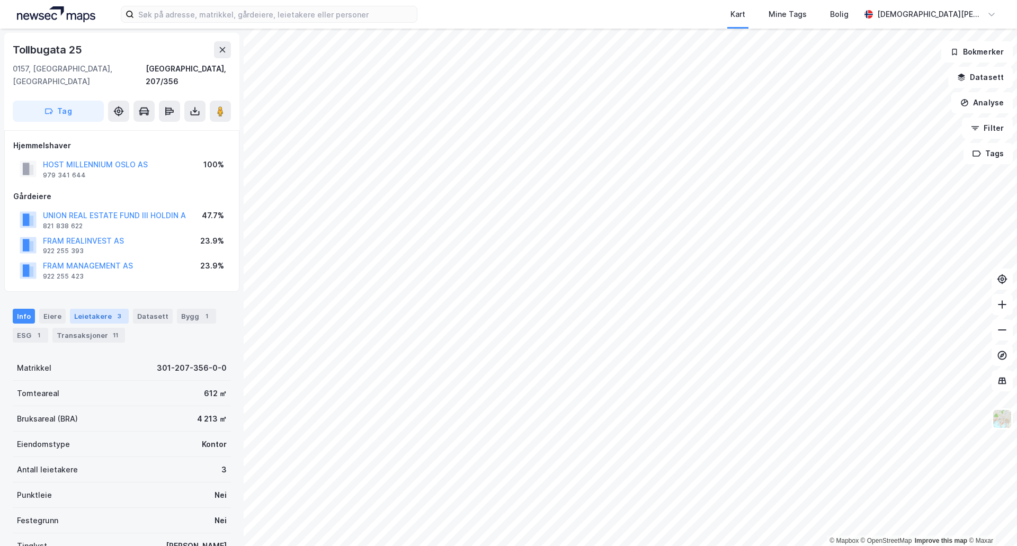
click at [95, 309] on div "Leietakere 3" at bounding box center [99, 316] width 59 height 15
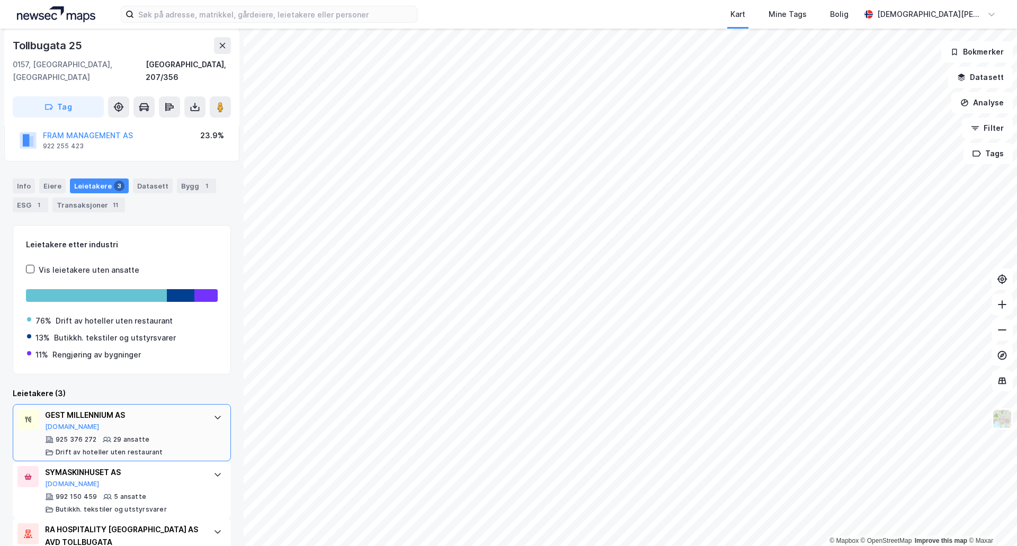
scroll to position [173, 0]
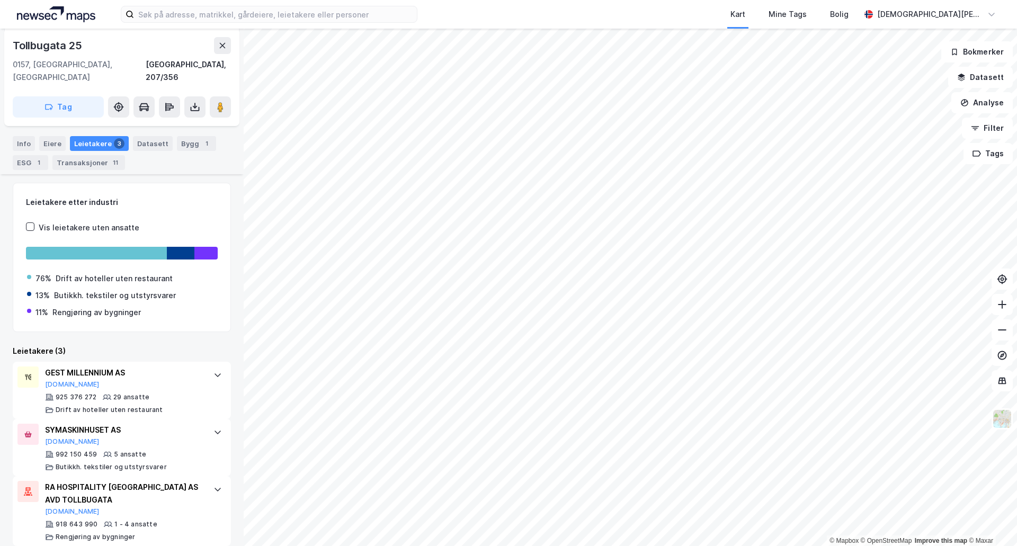
drag, startPoint x: 192, startPoint y: 132, endPoint x: 194, endPoint y: 126, distance: 6.2
click at [192, 136] on div "Bygg 1" at bounding box center [196, 143] width 39 height 15
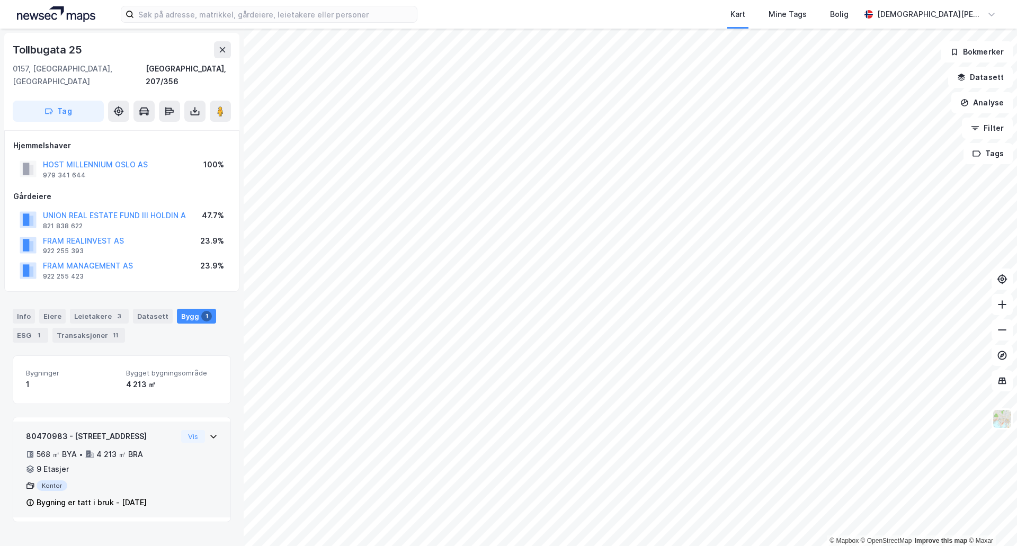
click at [195, 456] on div "80470983 - Tollbugata 25 568 ㎡ BYA • 4 213 ㎡ BRA • 9 Etasjer Kontor Bygning er …" at bounding box center [122, 474] width 192 height 88
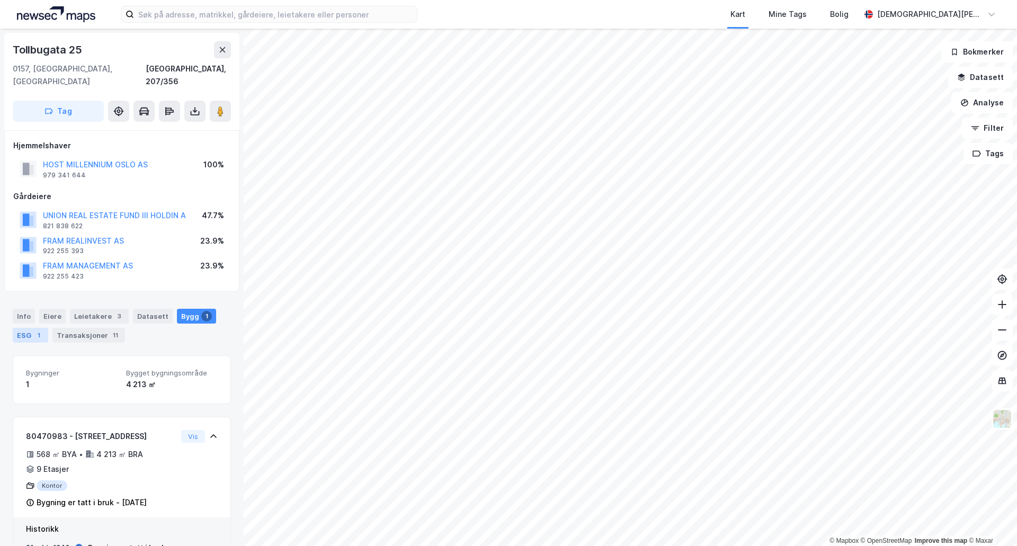
click at [35, 329] on div "ESG 1" at bounding box center [31, 335] width 36 height 15
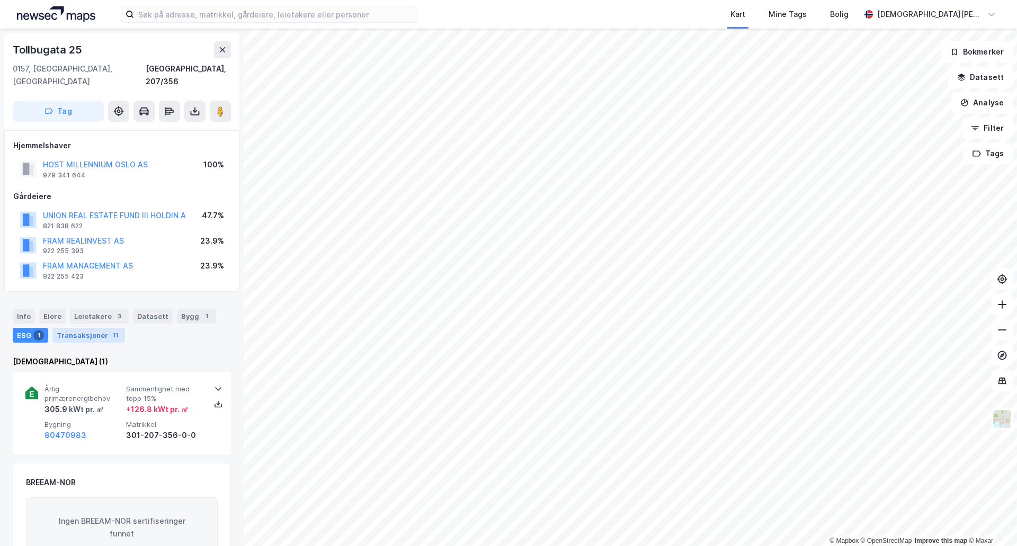
click at [111, 330] on div "11" at bounding box center [115, 335] width 11 height 11
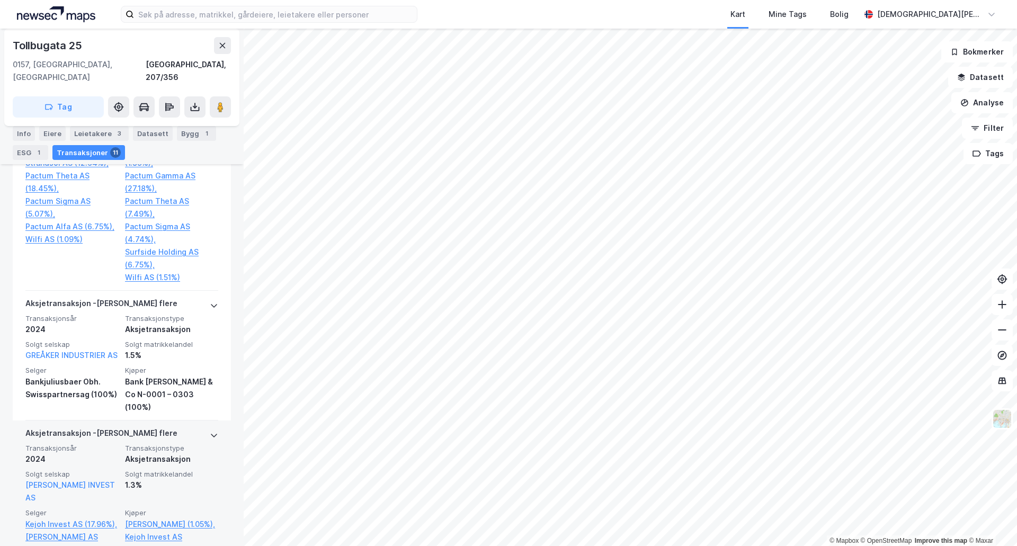
scroll to position [618, 0]
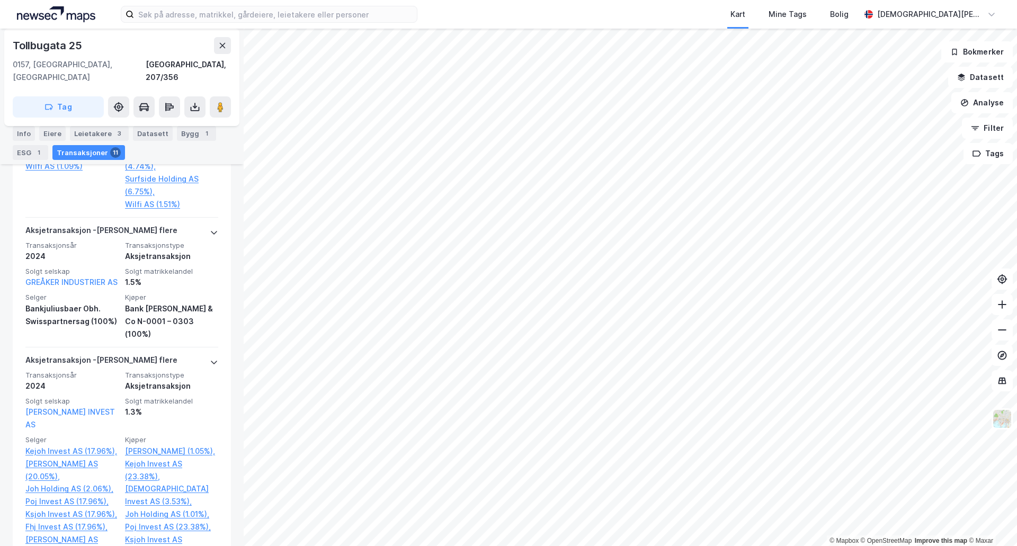
drag, startPoint x: 223, startPoint y: 98, endPoint x: 234, endPoint y: 98, distance: 10.6
click at [223, 102] on image at bounding box center [220, 107] width 6 height 11
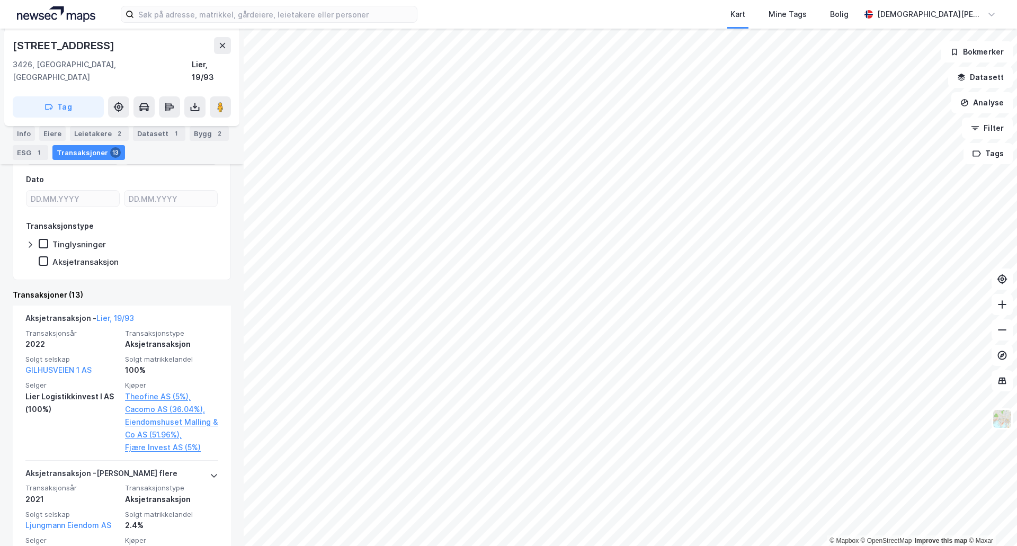
scroll to position [265, 0]
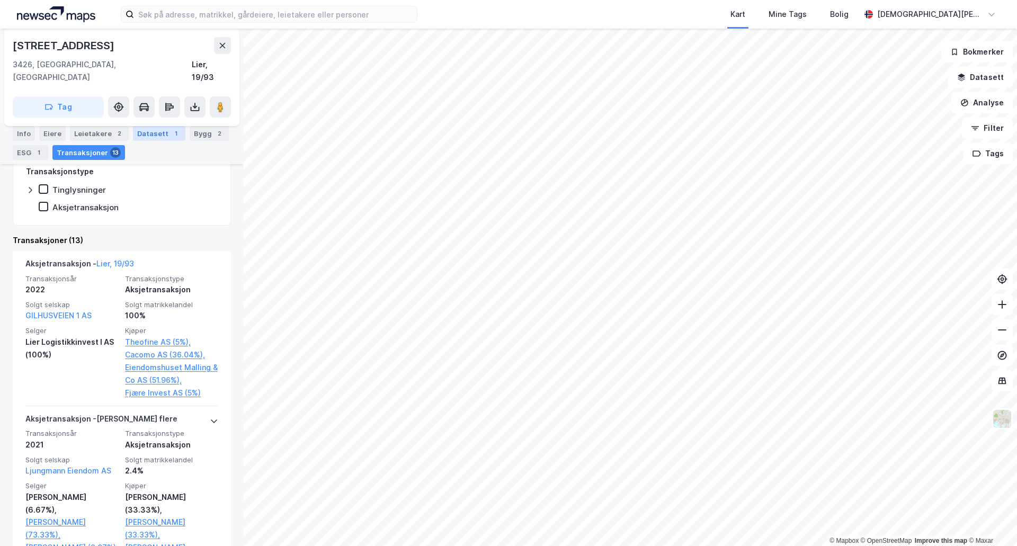
click at [147, 133] on div "Datasett 1" at bounding box center [159, 133] width 52 height 15
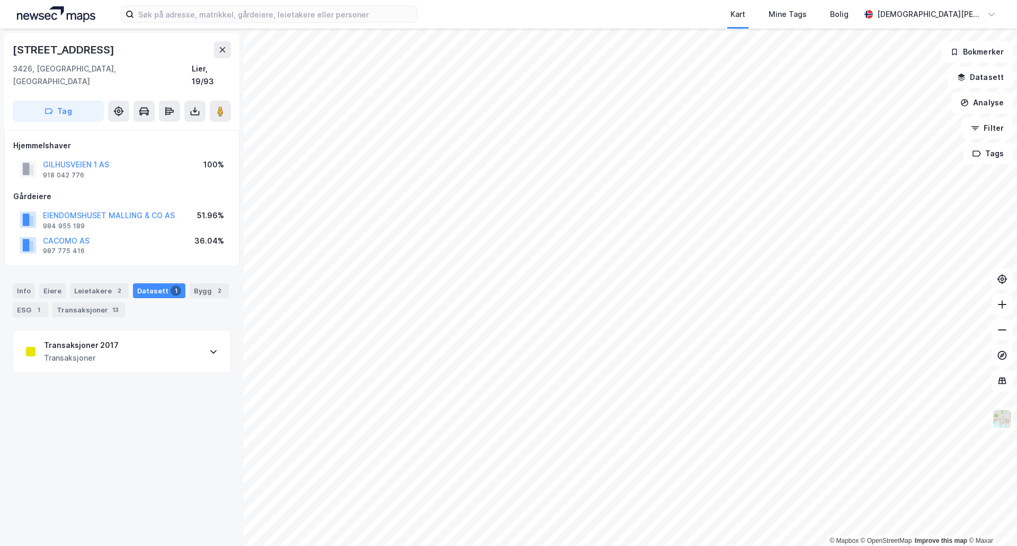
click at [122, 361] on div "Gilhusveien 1 3426, Gullaug, Buskerud Lier, 19/93 Tag Hjemmelshaver GILHUSVEIEN…" at bounding box center [122, 288] width 244 height 518
click at [214, 286] on div "2" at bounding box center [219, 291] width 11 height 11
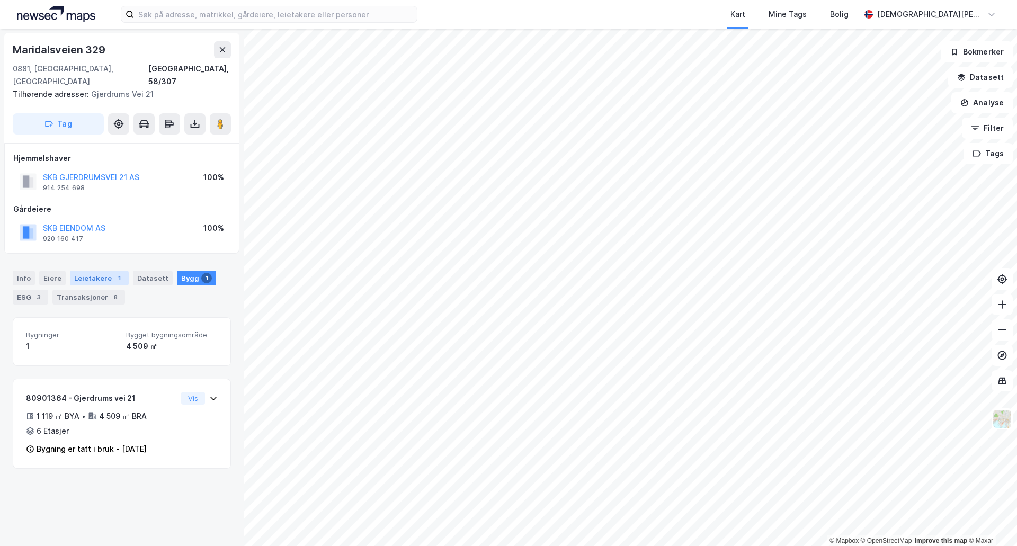
click at [99, 271] on div "Leietakere 1" at bounding box center [99, 278] width 59 height 15
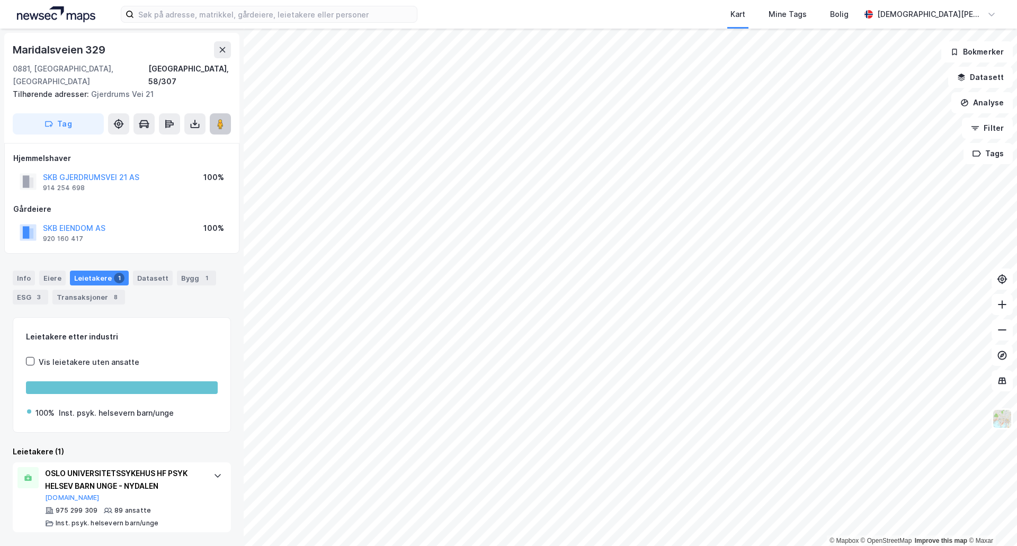
click at [223, 119] on image at bounding box center [220, 124] width 6 height 11
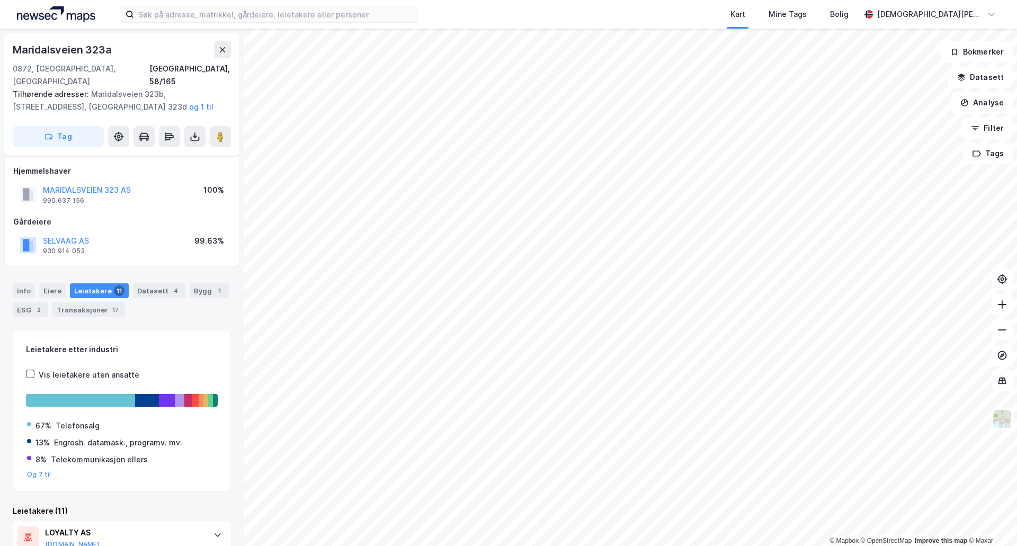
scroll to position [88, 0]
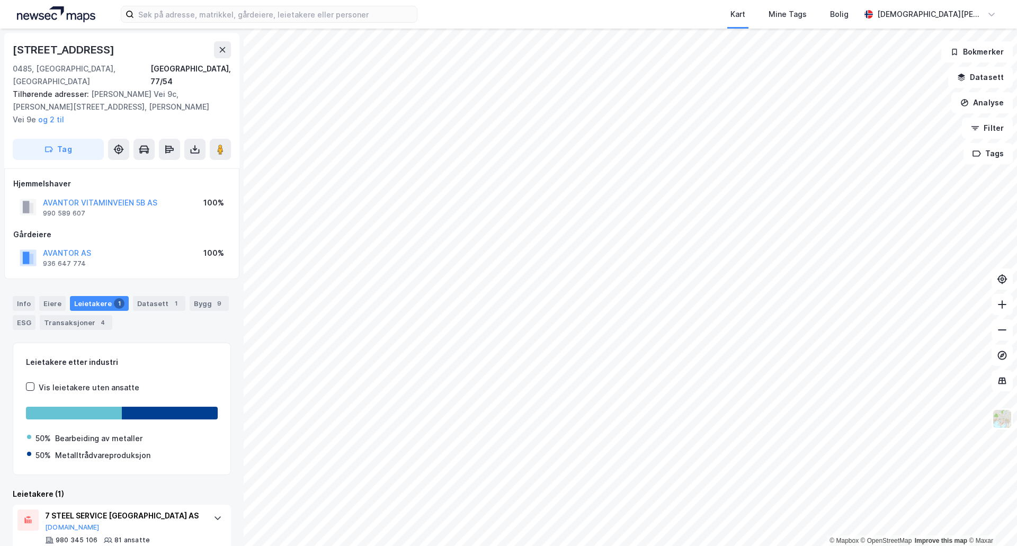
scroll to position [12, 0]
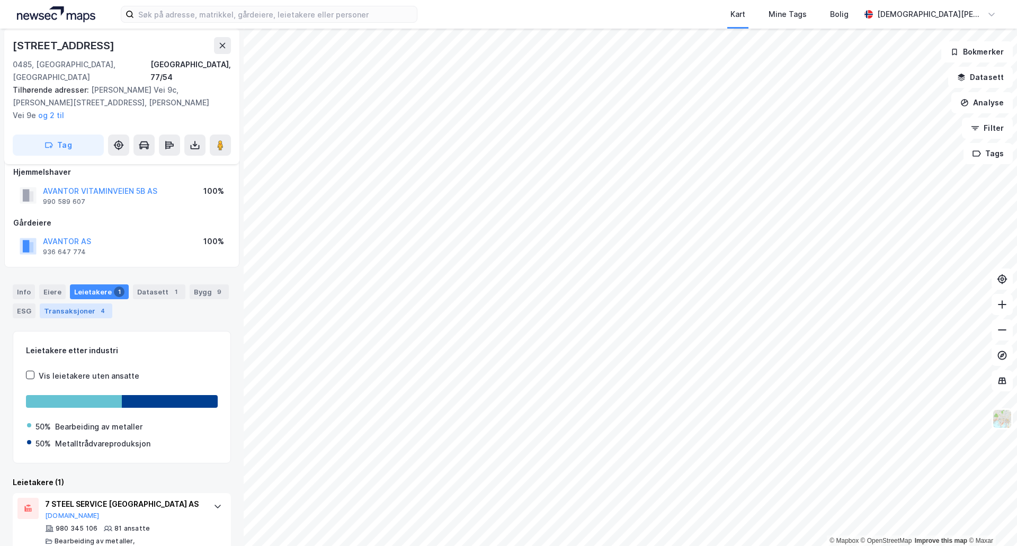
click at [60, 304] on div "Transaksjoner 4" at bounding box center [76, 311] width 73 height 15
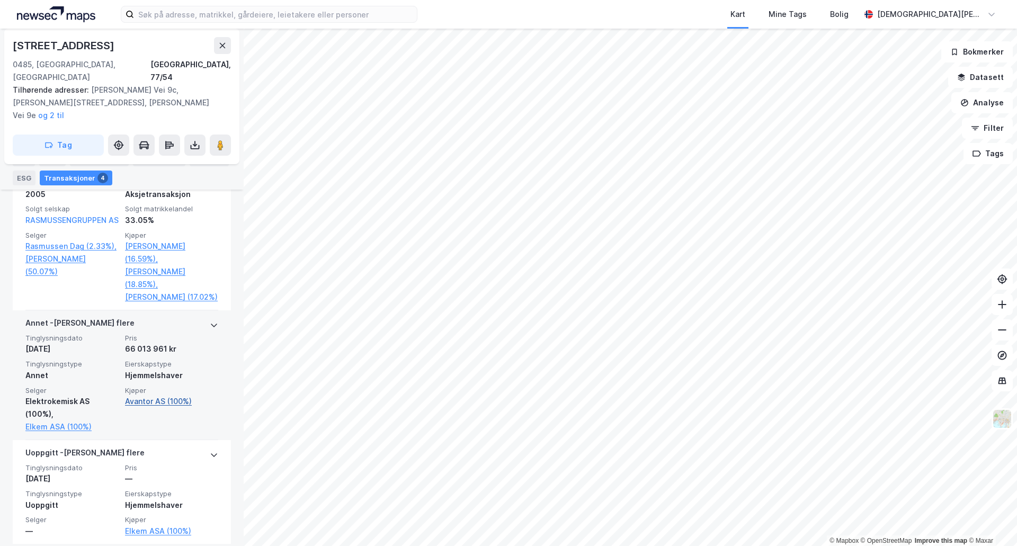
scroll to position [806, 0]
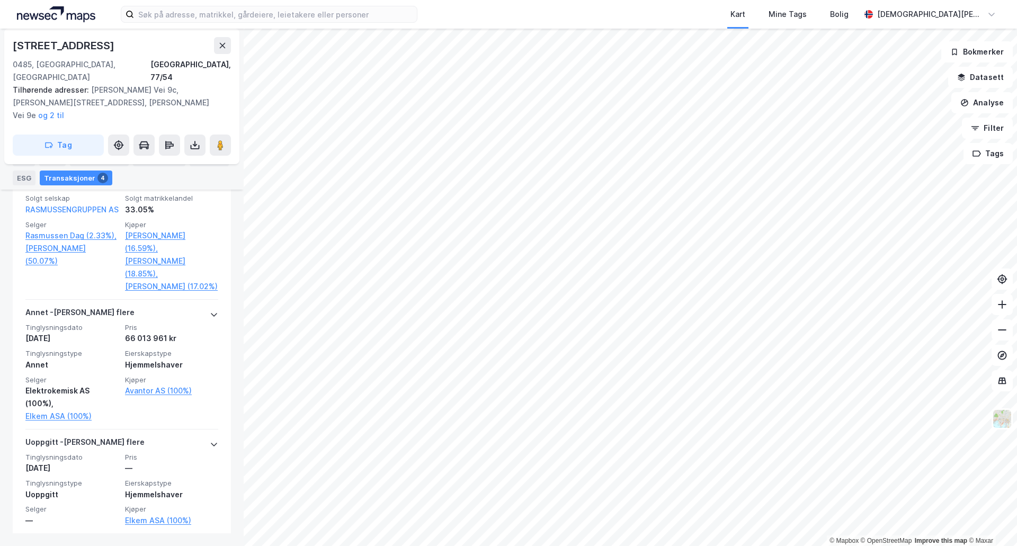
click at [113, 165] on div "Leietakere 1" at bounding box center [99, 159] width 59 height 15
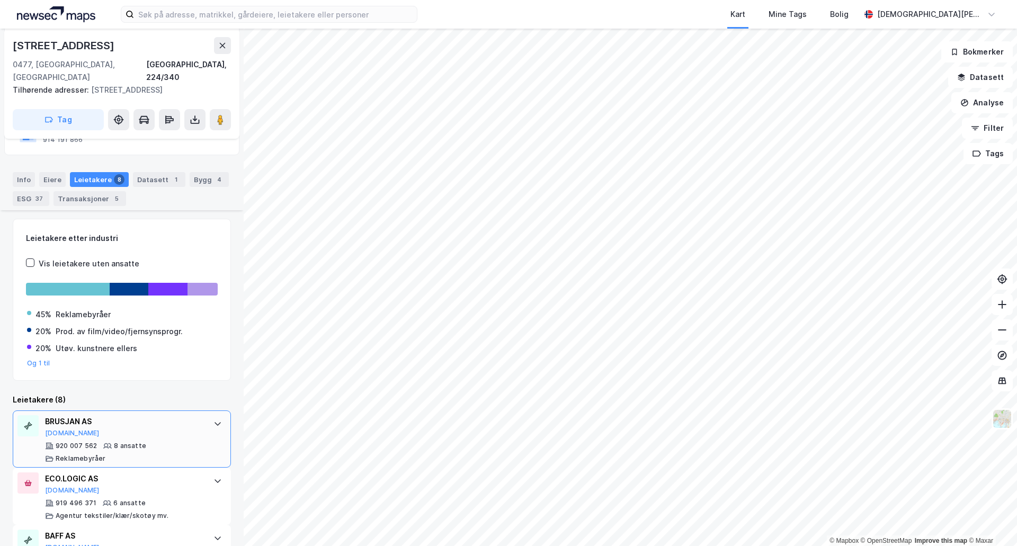
scroll to position [181, 0]
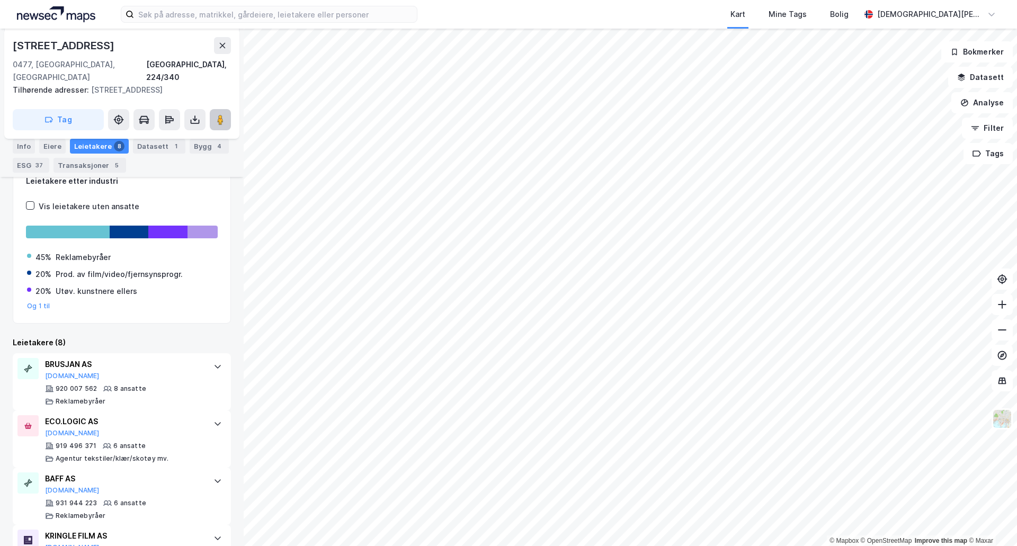
click at [212, 109] on button at bounding box center [220, 119] width 21 height 21
click at [22, 142] on div "Info" at bounding box center [24, 146] width 22 height 15
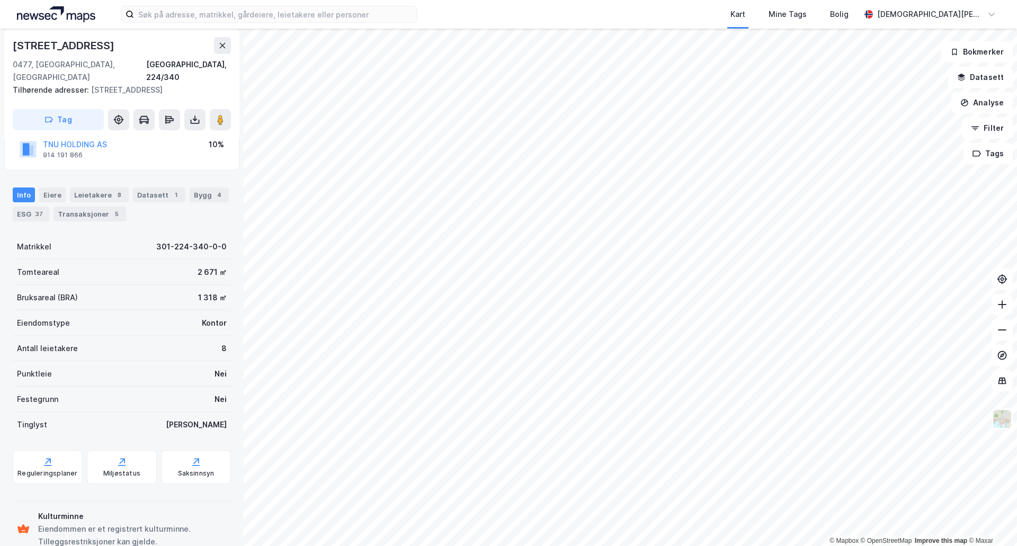
scroll to position [124, 0]
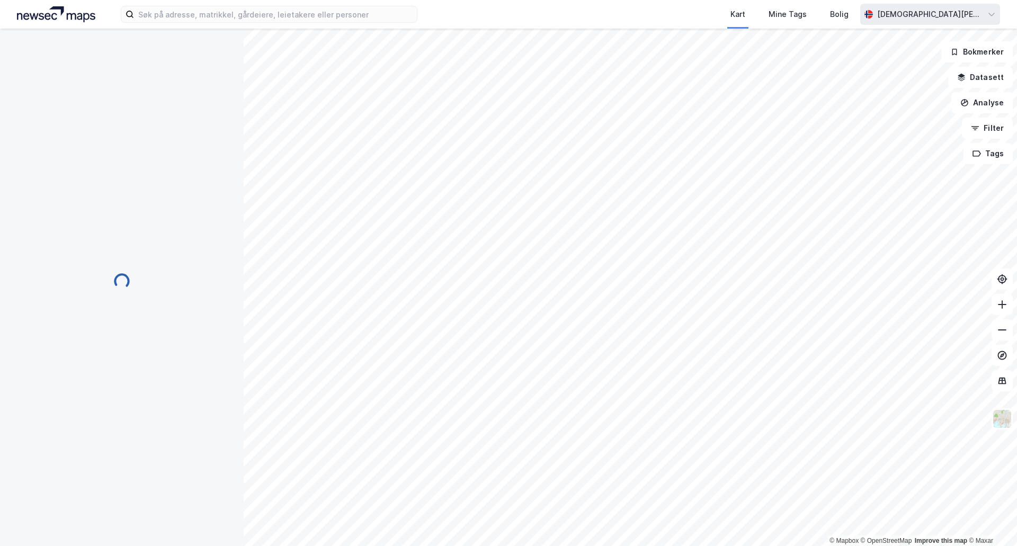
scroll to position [31, 0]
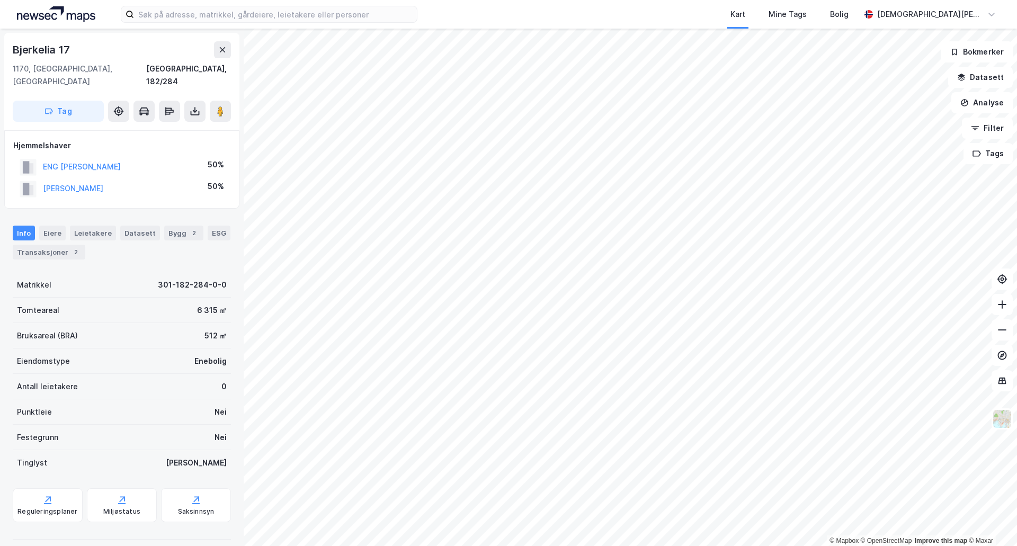
scroll to position [1, 0]
click at [220, 105] on image at bounding box center [220, 110] width 6 height 11
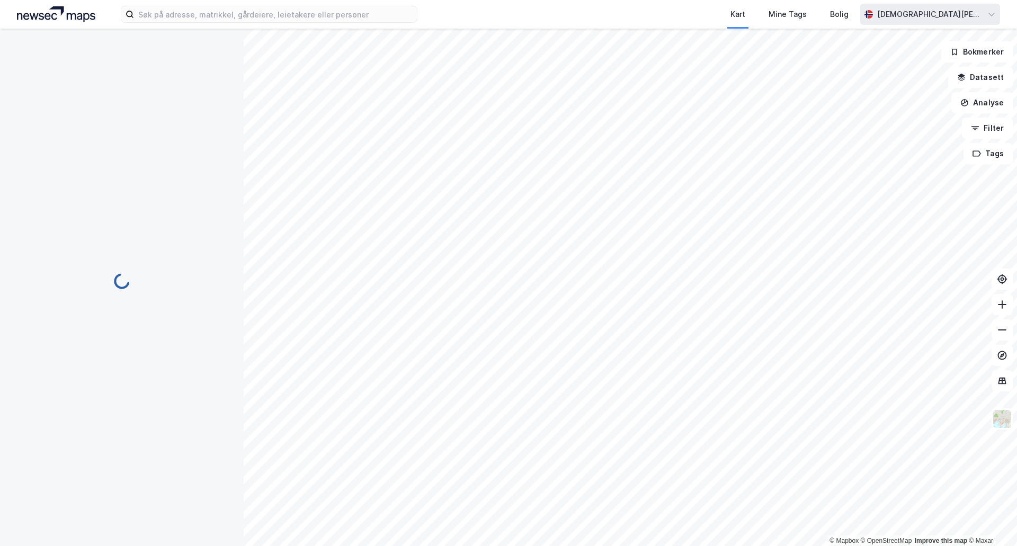
scroll to position [1, 0]
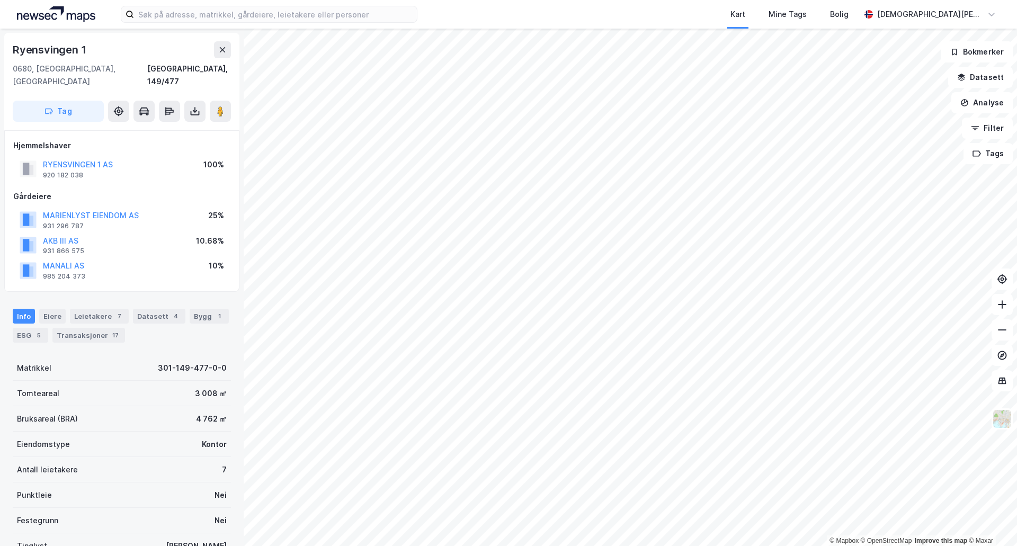
scroll to position [1, 0]
